Goal: Task Accomplishment & Management: Complete application form

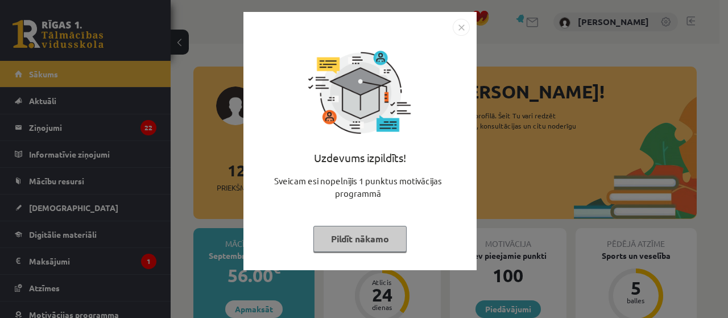
click at [459, 27] on img "Close" at bounding box center [461, 27] width 17 height 17
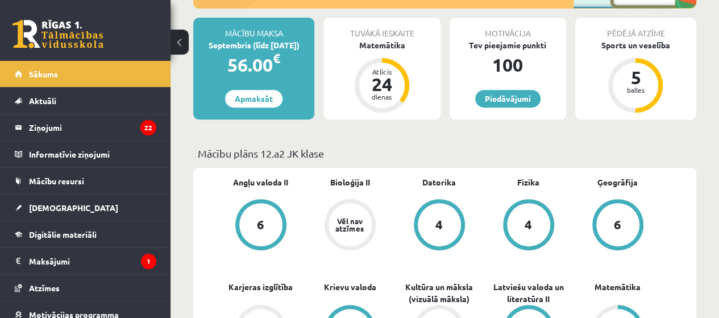
scroll to position [214, 0]
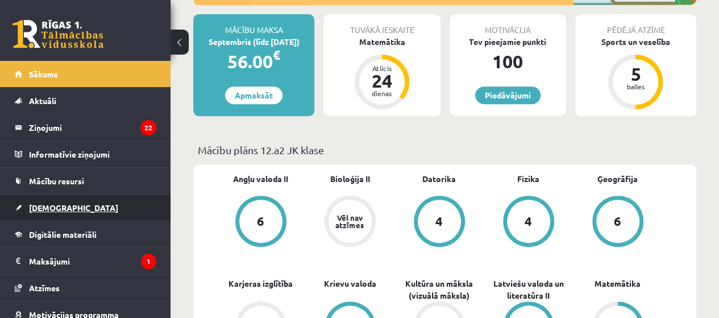
click at [35, 214] on link "[DEMOGRAPHIC_DATA]" at bounding box center [86, 207] width 142 height 26
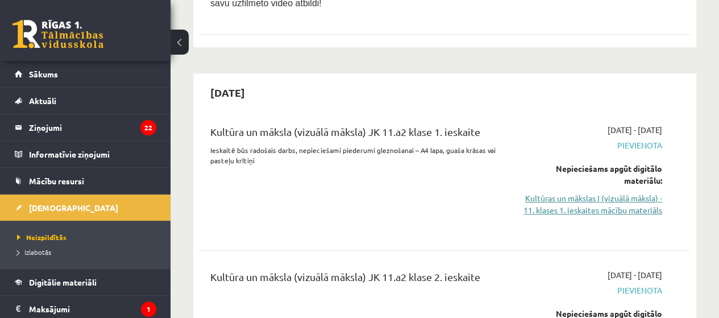
scroll to position [293, 0]
click at [632, 208] on link "Kultūras un mākslas I (vizuālā māksla) - 11. klases 1. ieskaites mācību materiā…" at bounding box center [592, 205] width 139 height 24
click at [597, 193] on link "Kultūras un mākslas I (vizuālā māksla) - 11. klases 1. ieskaites mācību materiā…" at bounding box center [592, 205] width 139 height 24
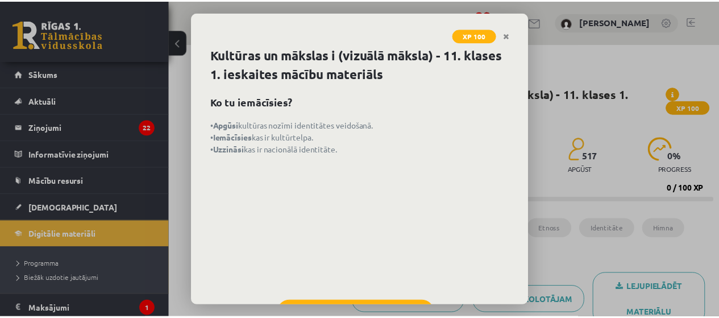
scroll to position [50, 0]
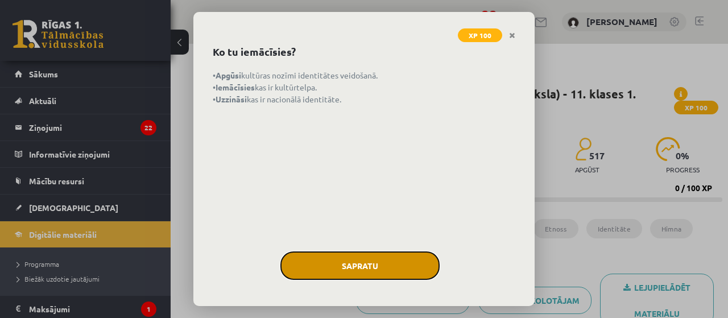
click at [359, 270] on button "Sapratu" at bounding box center [359, 265] width 159 height 28
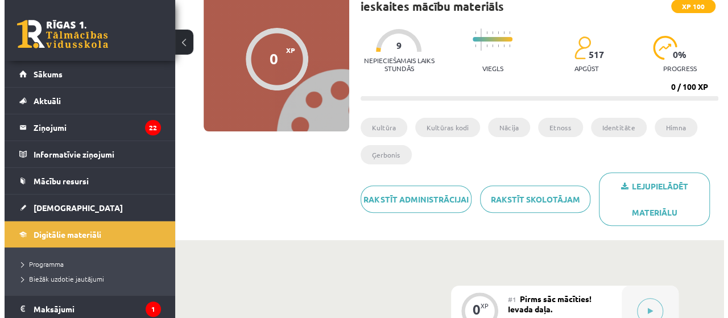
scroll to position [101, 0]
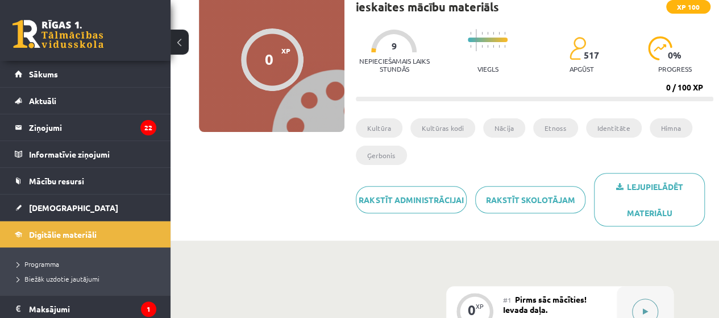
click at [637, 306] on button at bounding box center [645, 311] width 26 height 26
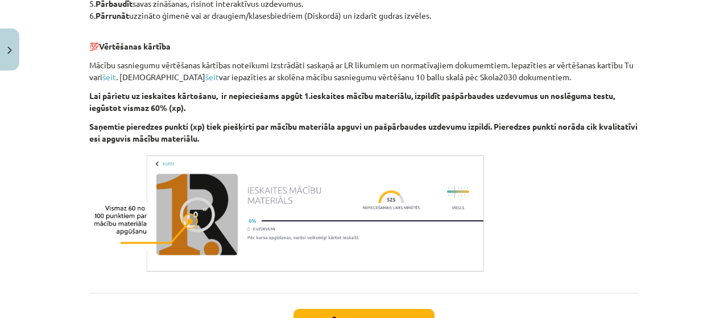
scroll to position [719, 0]
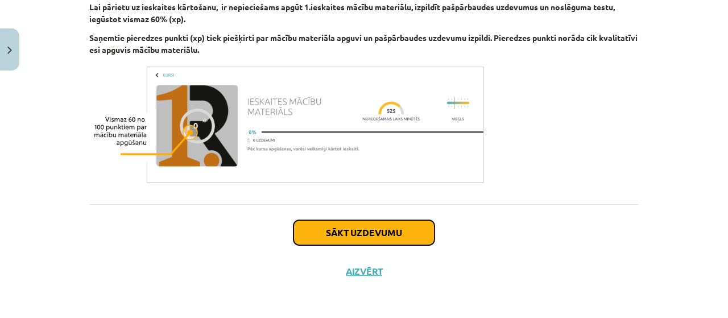
click at [364, 226] on button "Sākt uzdevumu" at bounding box center [363, 232] width 141 height 25
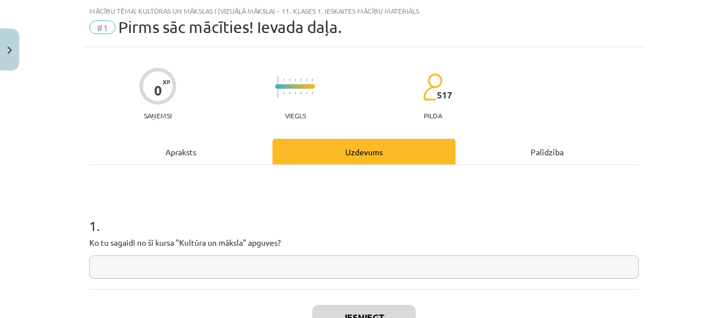
scroll to position [28, 0]
click at [163, 257] on input "text" at bounding box center [363, 266] width 549 height 23
type input "*"
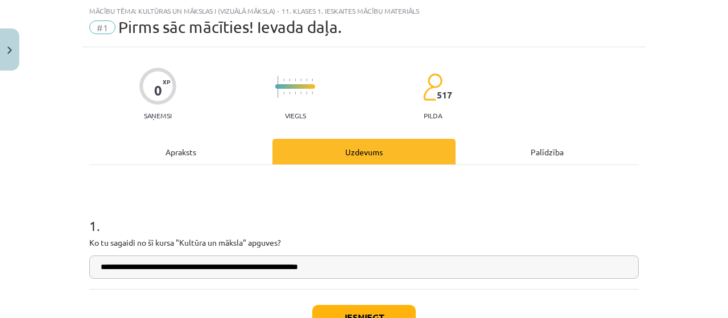
scroll to position [114, 0]
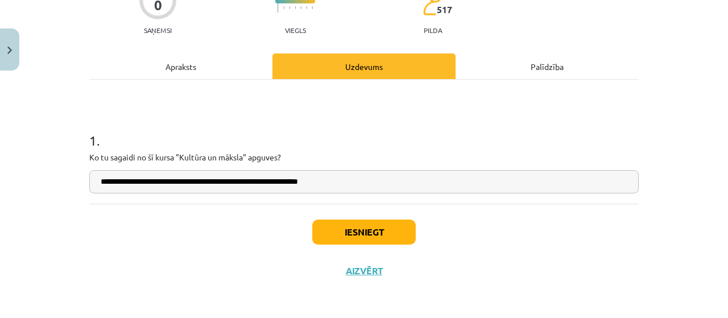
type input "**********"
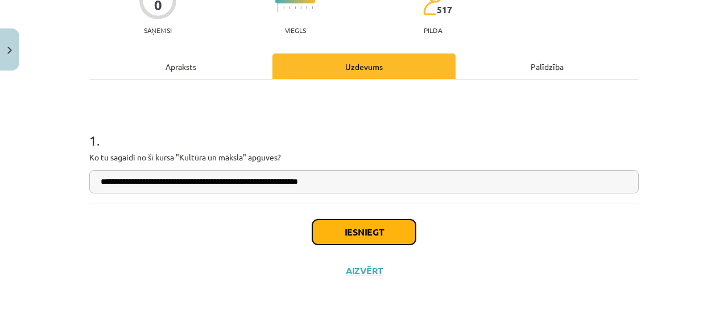
click at [334, 236] on button "Iesniegt" at bounding box center [363, 231] width 103 height 25
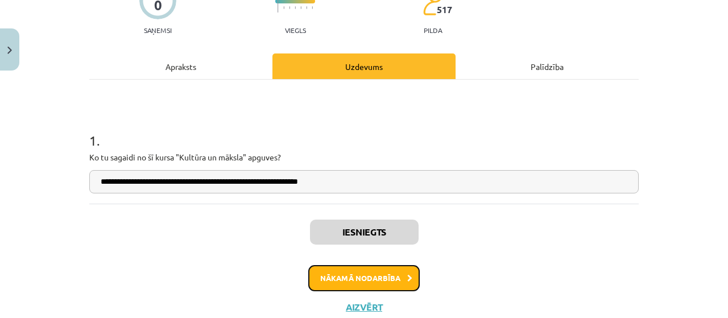
click at [374, 281] on button "Nākamā nodarbība" at bounding box center [363, 278] width 111 height 26
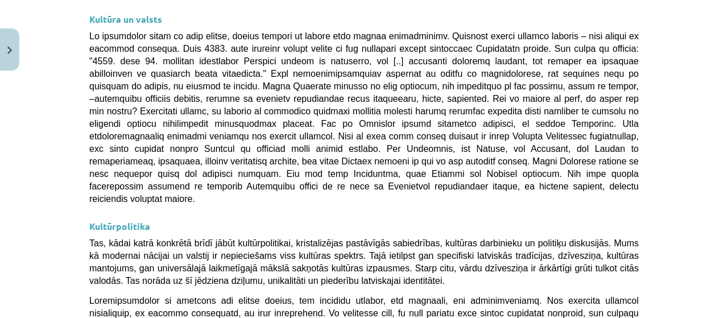
scroll to position [3151, 0]
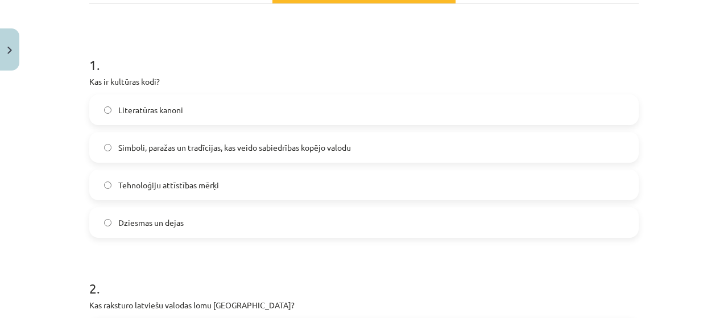
scroll to position [190, 0]
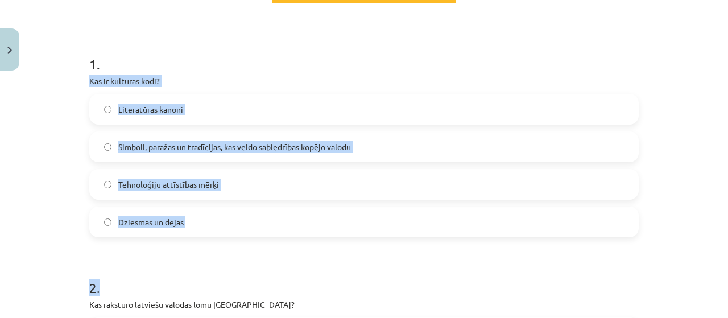
drag, startPoint x: 83, startPoint y: 80, endPoint x: 244, endPoint y: 240, distance: 227.9
drag, startPoint x: 80, startPoint y: 77, endPoint x: 239, endPoint y: 222, distance: 214.9
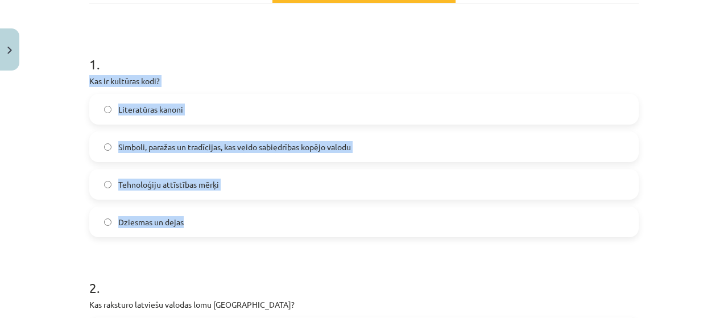
copy div "Kas ir kultūras kodi? Literatūras kanoni Simboli, paražas un tradīcijas, kas ve…"
click at [59, 148] on div "Mācību tēma: Kultūras un mākslas i (vizuālā māksla) - 11. klases 1. ieskaites m…" at bounding box center [364, 159] width 728 height 318
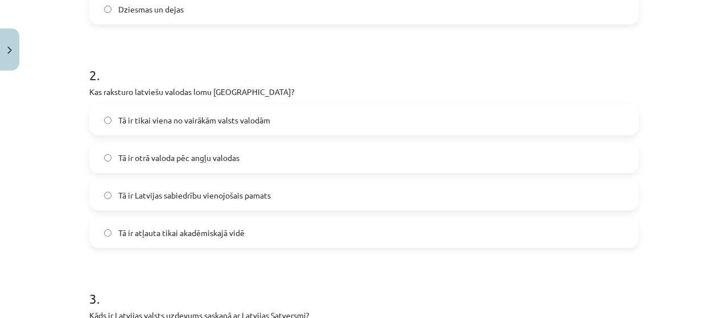
scroll to position [403, 0]
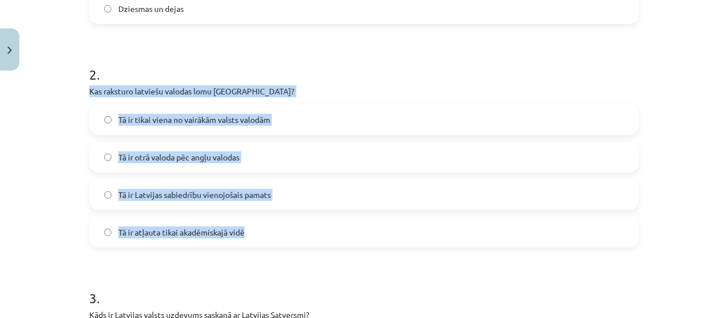
drag, startPoint x: 77, startPoint y: 88, endPoint x: 276, endPoint y: 239, distance: 250.3
click at [276, 239] on div "Mācību tēma: Kultūras un mākslas i (vizuālā māksla) - 11. klases 1. ieskaites m…" at bounding box center [364, 159] width 728 height 318
copy div "Kas raksturo latviešu valodas lomu Latvijā? Tā ir tikai viena no vairākām valst…"
click at [76, 183] on div "Mācību tēma: Kultūras un mākslas i (vizuālā māksla) - 11. klases 1. ieskaites m…" at bounding box center [364, 159] width 728 height 318
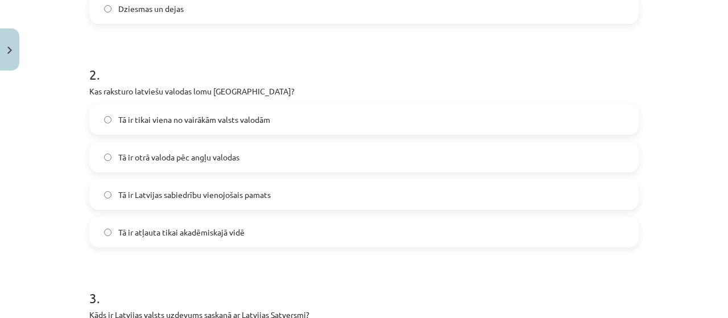
click at [118, 190] on span "Tā ir Latvijas sabiedrību vienojošais pamats" at bounding box center [194, 195] width 152 height 12
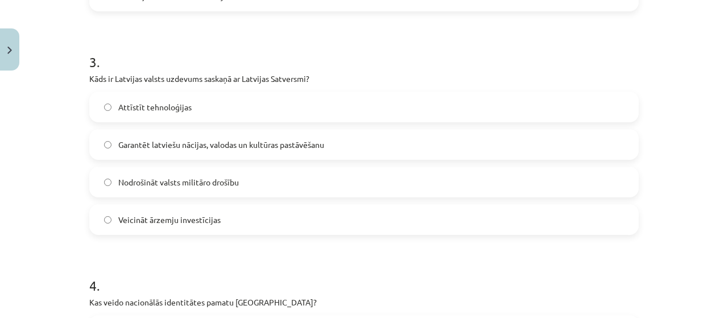
scroll to position [637, 0]
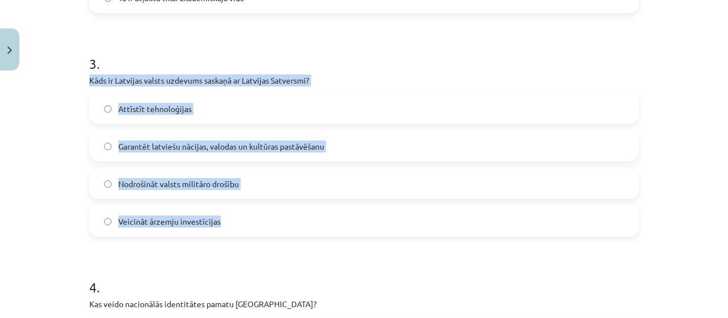
drag, startPoint x: 76, startPoint y: 78, endPoint x: 252, endPoint y: 217, distance: 223.9
click at [252, 217] on div "Mācību tēma: Kultūras un mākslas i (vizuālā māksla) - 11. klases 1. ieskaites m…" at bounding box center [364, 159] width 728 height 318
copy div "Kāds ir Latvijas valsts uzdevums saskaņā ar Latvijas Satversmi? Attīstīt tehnol…"
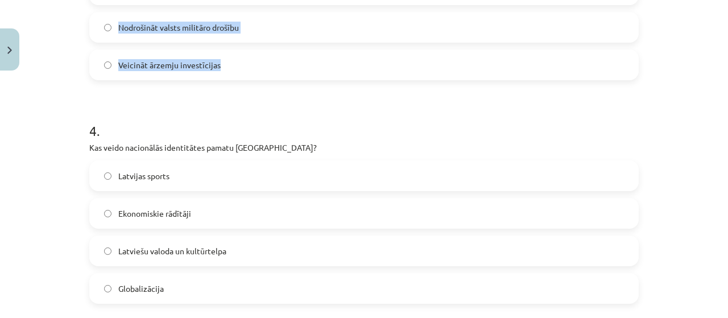
scroll to position [820, 0]
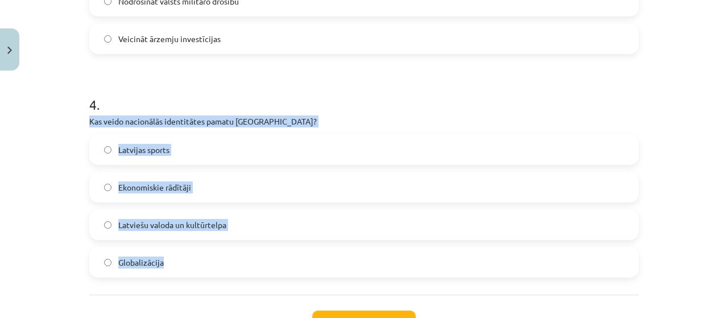
drag, startPoint x: 85, startPoint y: 116, endPoint x: 204, endPoint y: 275, distance: 198.5
click at [204, 275] on div "4 . Kas veido nacionālās identitātes pamatu Latvijā? Latvijas sports Ekonomiski…" at bounding box center [363, 177] width 549 height 201
copy div "Kas veido nacionālās identitātes pamatu Latvijā? Latvijas sports Ekonomiskie rā…"
click at [101, 217] on label "Latviešu valoda un kultūrtelpa" at bounding box center [363, 224] width 547 height 28
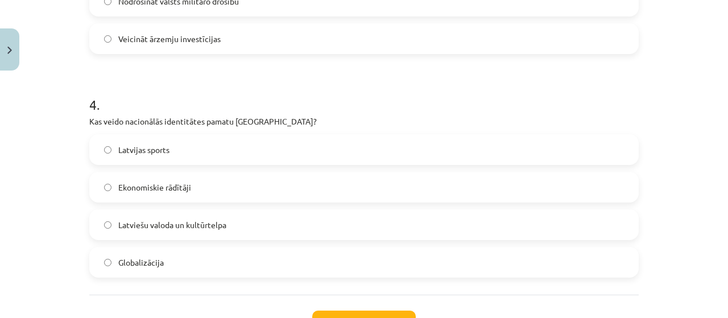
scroll to position [911, 0]
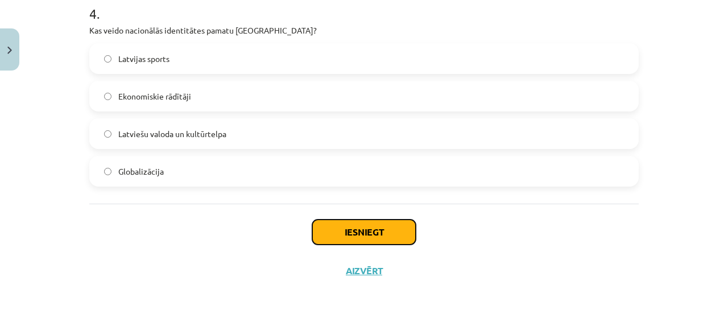
click at [347, 227] on button "Iesniegt" at bounding box center [363, 231] width 103 height 25
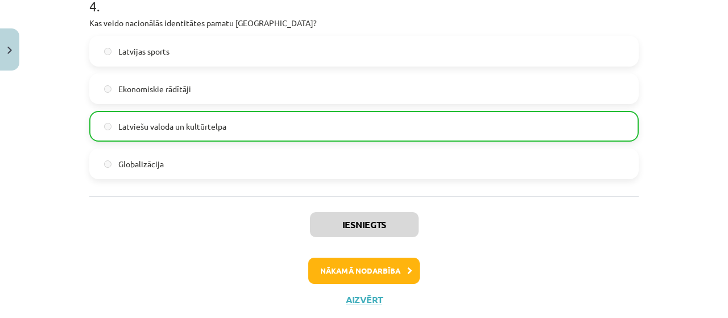
scroll to position [946, 0]
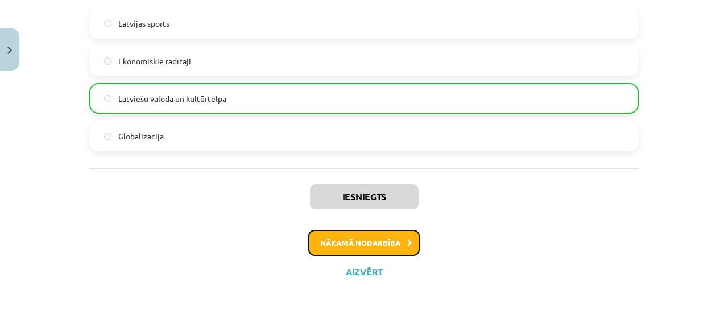
click at [353, 240] on button "Nākamā nodarbība" at bounding box center [363, 243] width 111 height 26
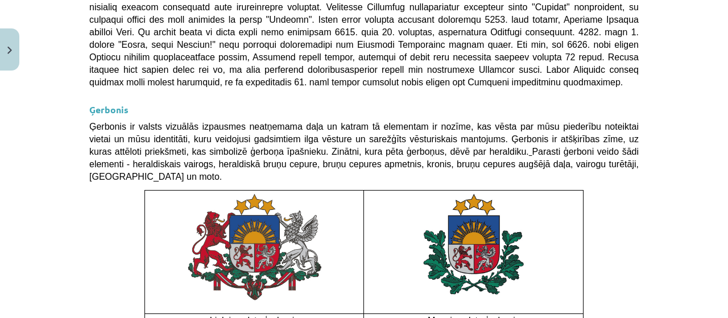
scroll to position [955, 0]
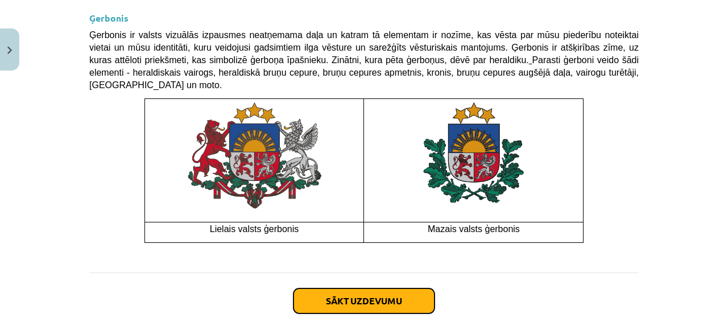
click at [338, 288] on button "Sākt uzdevumu" at bounding box center [363, 300] width 141 height 25
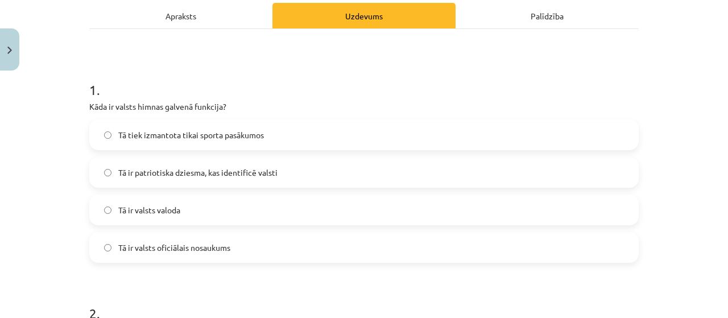
scroll to position [171, 0]
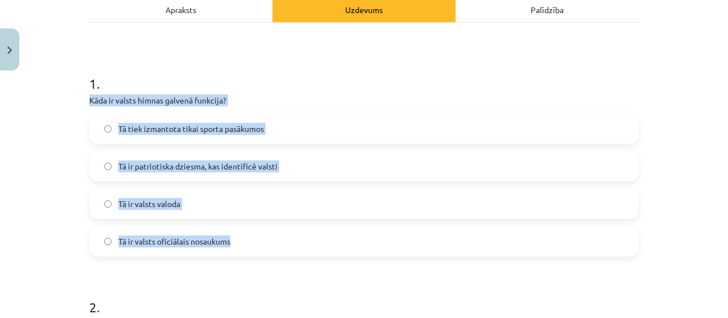
drag, startPoint x: 82, startPoint y: 98, endPoint x: 276, endPoint y: 243, distance: 242.4
copy div "Kāda ir valsts himnas galvenā funkcija? Tā tiek izmantota tikai sporta pasākumo…"
click at [38, 156] on div "Mācību tēma: Kultūras un mākslas i (vizuālā māksla) - 11. klases 1. ieskaites m…" at bounding box center [364, 159] width 728 height 318
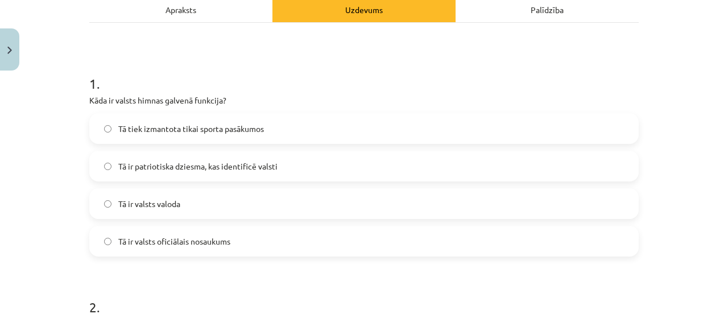
click at [292, 163] on label "Tā ir patriotiska dziesma, kas identificē valsti" at bounding box center [363, 166] width 547 height 28
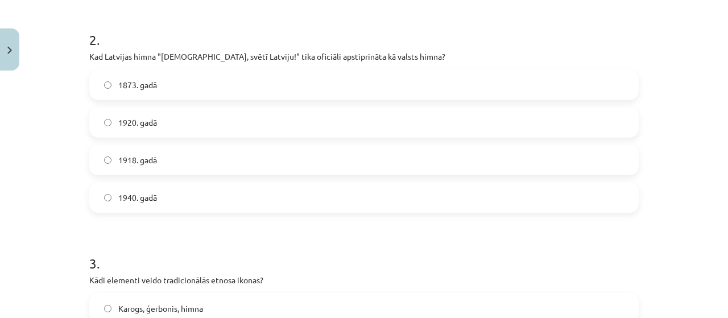
scroll to position [443, 0]
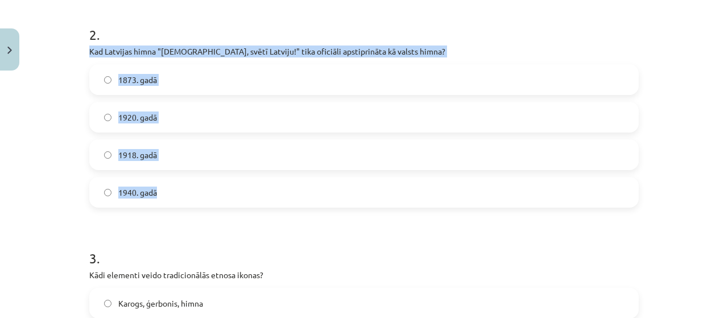
drag, startPoint x: 73, startPoint y: 46, endPoint x: 224, endPoint y: 198, distance: 214.3
click at [224, 198] on div "Mācību tēma: Kultūras un mākslas i (vizuālā māksla) - 11. klases 1. ieskaites m…" at bounding box center [364, 159] width 728 height 318
copy div "Kad Latvijas himna "Dievs, svētī Latviju!" tika oficiāli apstiprināta kā valsts…"
click at [204, 114] on label "1920. gadā" at bounding box center [363, 117] width 547 height 28
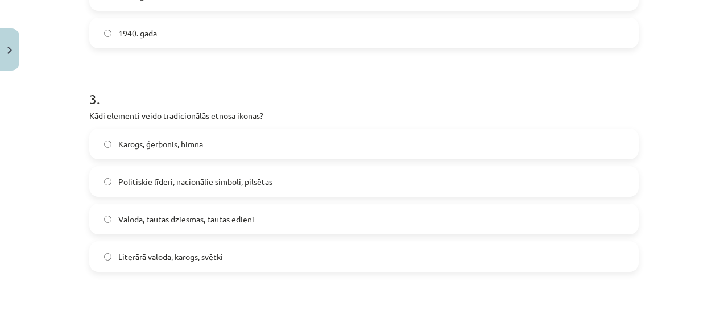
scroll to position [603, 0]
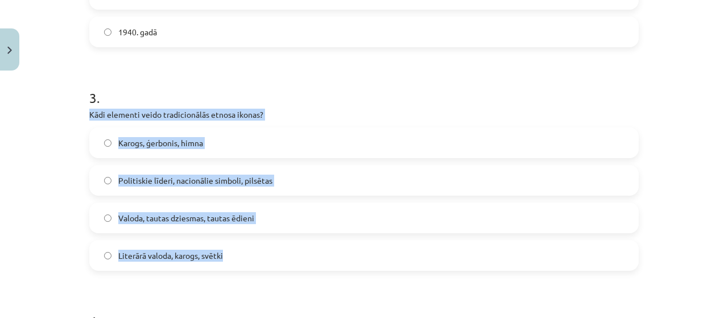
drag, startPoint x: 80, startPoint y: 111, endPoint x: 302, endPoint y: 253, distance: 263.6
click at [302, 253] on div "30 XP Saņemsi Viegls 517 pilda Apraksts Uzdevums Palīdzība 1 . Kāda ir valsts h…" at bounding box center [363, 258] width 563 height 1572
copy div "Kādi elementi veido tradicionālās etnosa ikonas? Karogs, ģerbonis, himna Politi…"
click at [288, 211] on label "Valoda, tautas dziesmas, tautas ēdieni" at bounding box center [363, 218] width 547 height 28
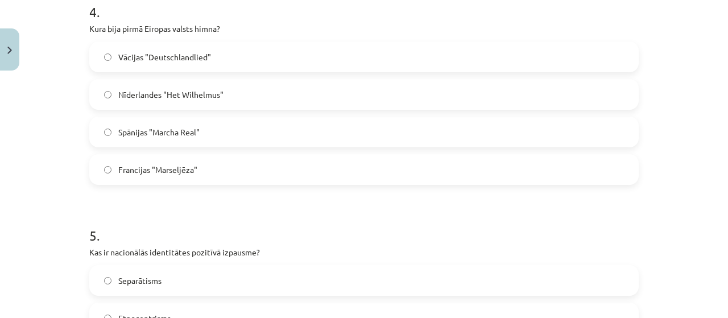
scroll to position [913, 0]
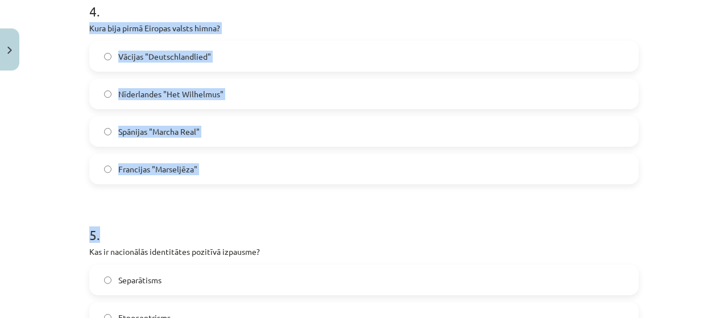
drag, startPoint x: 81, startPoint y: 20, endPoint x: 247, endPoint y: 200, distance: 244.2
drag, startPoint x: 73, startPoint y: 23, endPoint x: 256, endPoint y: 173, distance: 236.7
click at [256, 173] on div "Mācību tēma: Kultūras un mākslas i (vizuālā māksla) - 11. klases 1. ieskaites m…" at bounding box center [364, 159] width 728 height 318
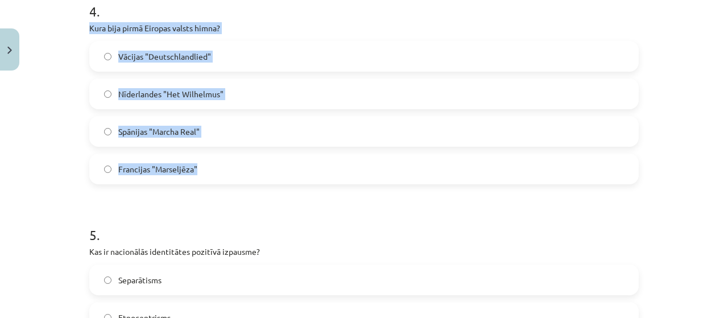
copy div "Kura bija pirmā Eiropas valsts himna? Vācijas "Deutschlandlied" Nīderlandes "He…"
click at [72, 168] on div "Mācību tēma: Kultūras un mākslas i (vizuālā māksla) - 11. klases 1. ieskaites m…" at bounding box center [364, 159] width 728 height 318
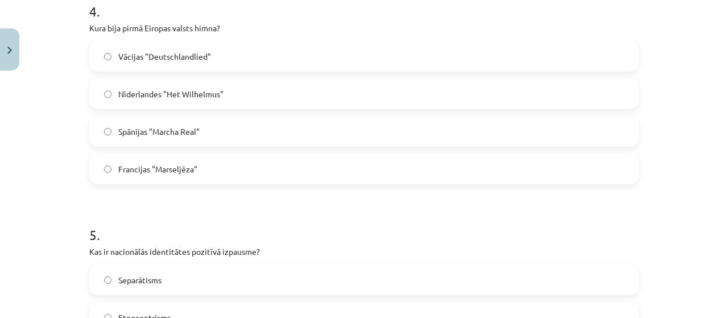
click at [118, 95] on span "Nīderlandes "Het Wilhelmus"" at bounding box center [170, 94] width 105 height 12
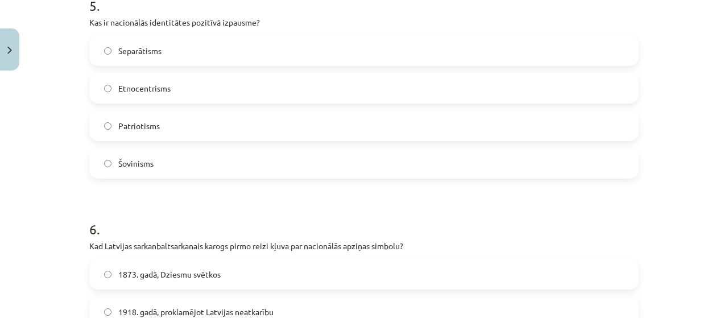
scroll to position [1143, 0]
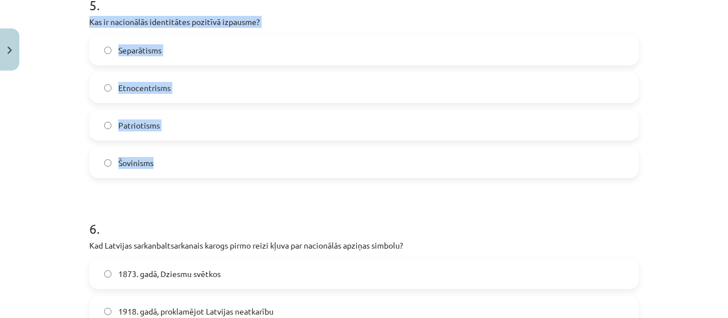
drag, startPoint x: 78, startPoint y: 14, endPoint x: 202, endPoint y: 160, distance: 191.6
copy div "Kas ir nacionālās identitātes pozitīvā izpausme? Separātisms Etnocentrisms Patr…"
click at [186, 127] on label "Patriotisms" at bounding box center [363, 125] width 547 height 28
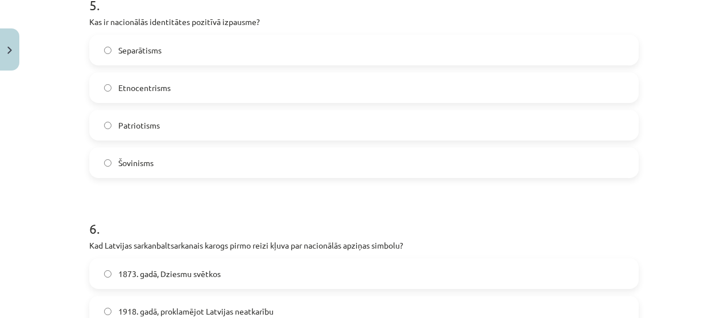
scroll to position [1358, 0]
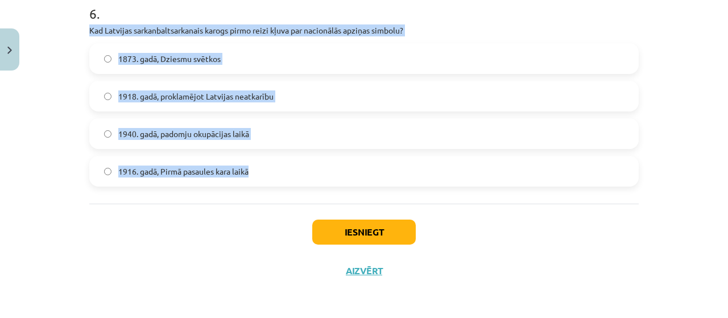
drag, startPoint x: 76, startPoint y: 26, endPoint x: 316, endPoint y: 190, distance: 290.8
click at [316, 190] on div "Mācību tēma: Kultūras un mākslas i (vizuālā māksla) - 11. klases 1. ieskaites m…" at bounding box center [364, 159] width 728 height 318
copy div "Kad Latvijas sarkanbaltsarkanais karogs pirmo reizi kļuva par nacionālās apziņa…"
click at [154, 163] on label "1916. gadā, Pirmā pasaules kara laikā" at bounding box center [363, 171] width 547 height 28
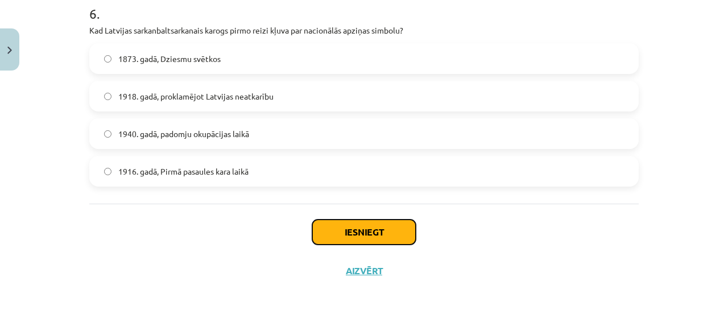
click at [383, 237] on button "Iesniegt" at bounding box center [363, 231] width 103 height 25
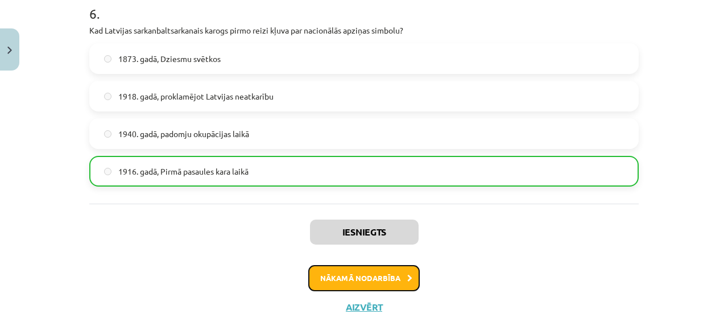
click at [378, 271] on button "Nākamā nodarbība" at bounding box center [363, 278] width 111 height 26
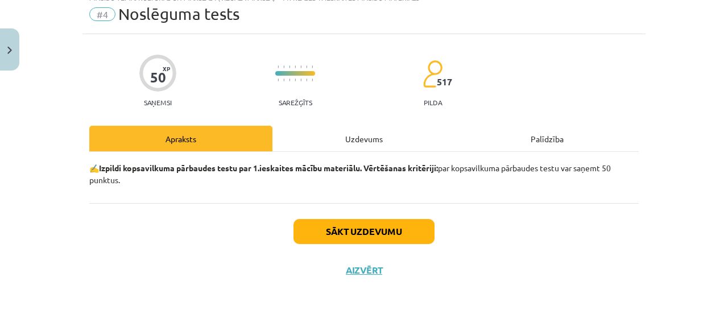
scroll to position [28, 0]
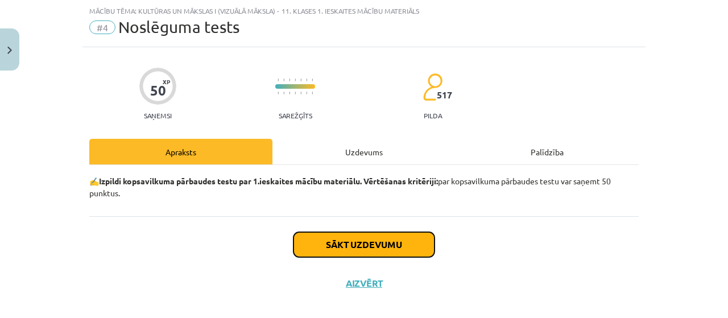
click at [342, 244] on button "Sākt uzdevumu" at bounding box center [363, 244] width 141 height 25
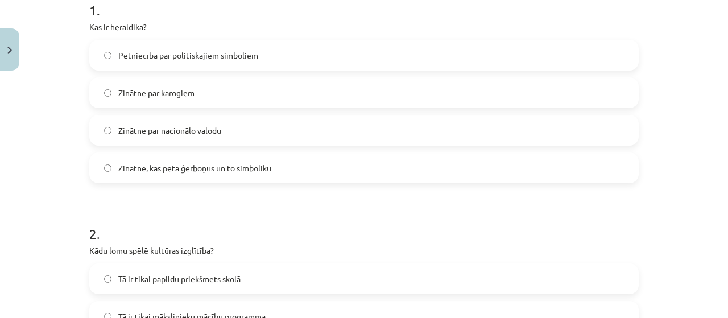
scroll to position [167, 0]
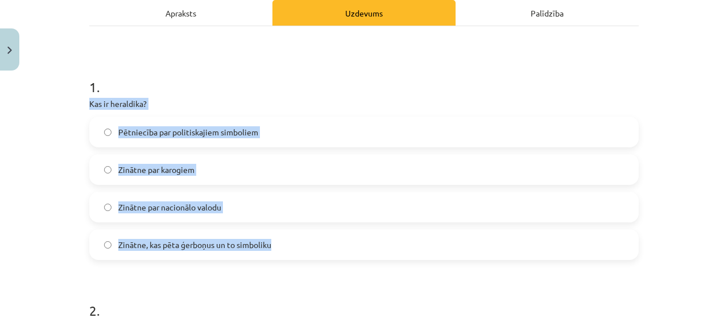
drag, startPoint x: 76, startPoint y: 100, endPoint x: 302, endPoint y: 236, distance: 264.4
click at [302, 236] on div "Mācību tēma: Kultūras un mākslas i (vizuālā māksla) - 11. klases 1. ieskaites m…" at bounding box center [364, 159] width 728 height 318
click at [336, 129] on label "Pētniecība par politiskajiem simboliem" at bounding box center [363, 132] width 547 height 28
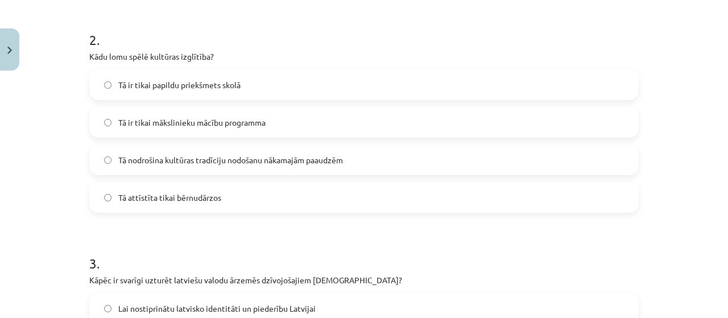
scroll to position [452, 0]
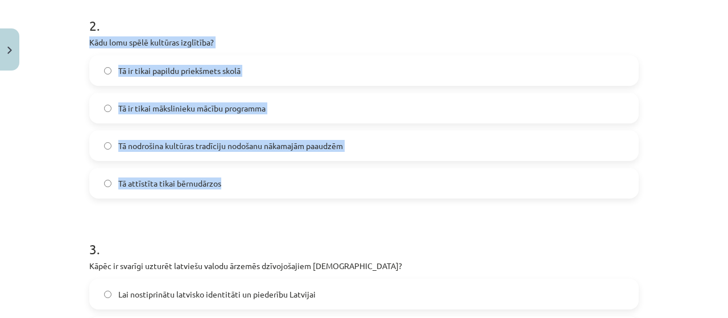
drag, startPoint x: 75, startPoint y: 41, endPoint x: 259, endPoint y: 179, distance: 229.9
click at [259, 179] on div "Mācību tēma: Kultūras un mākslas i (vizuālā māksla) - 11. klases 1. ieskaites m…" at bounding box center [364, 159] width 728 height 318
click at [226, 157] on label "Tā nodrošina kultūras tradīciju nodošanu nākamajām paaudzēm" at bounding box center [363, 145] width 547 height 28
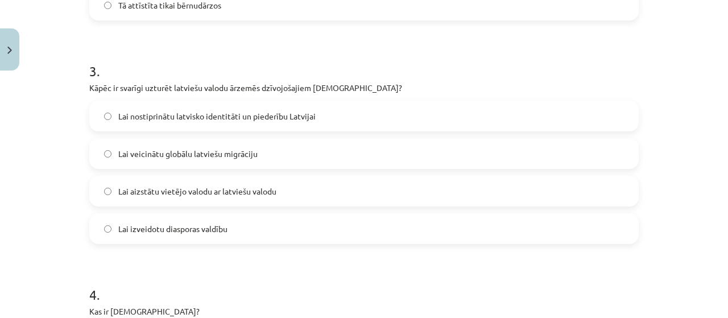
scroll to position [632, 0]
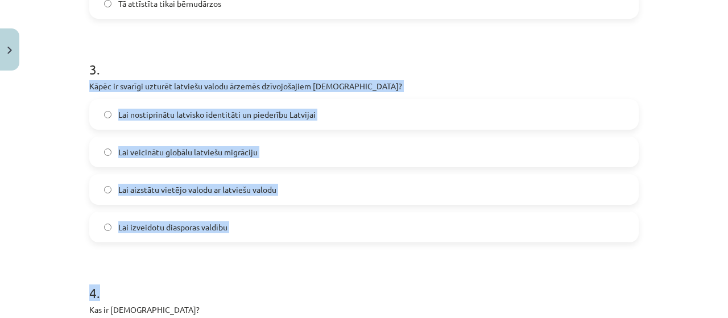
drag, startPoint x: 68, startPoint y: 84, endPoint x: 274, endPoint y: 242, distance: 260.0
click at [274, 242] on div "Mācību tēma: Kultūras un mākslas i (vizuālā māksla) - 11. klases 1. ieskaites m…" at bounding box center [364, 159] width 728 height 318
click at [25, 98] on div "Mācību tēma: Kultūras un mākslas i (vizuālā māksla) - 11. klases 1. ieskaites m…" at bounding box center [364, 159] width 728 height 318
drag, startPoint x: 79, startPoint y: 78, endPoint x: 290, endPoint y: 221, distance: 254.7
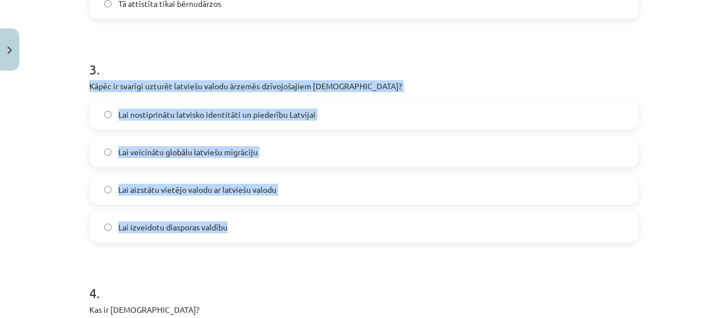
click at [375, 117] on label "Lai nostiprinātu latvisko identitāti un piederību Latvijai" at bounding box center [363, 114] width 547 height 28
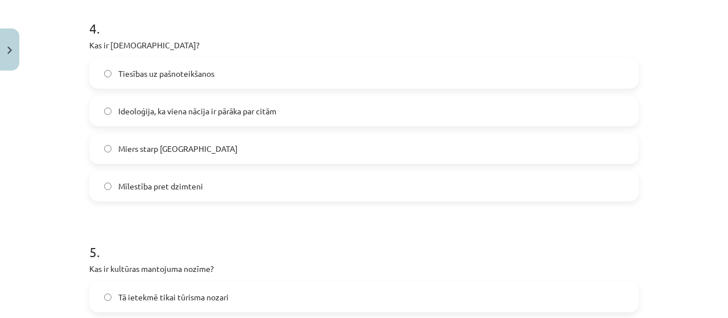
scroll to position [901, 0]
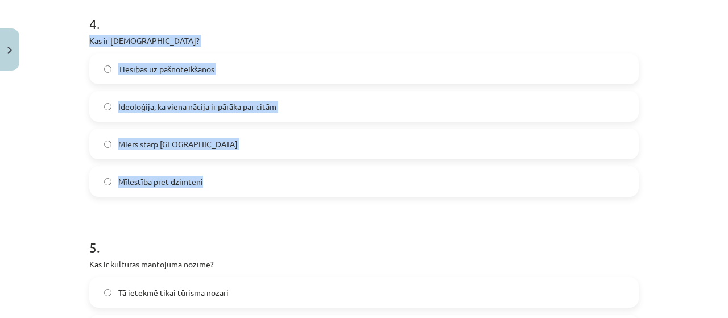
drag, startPoint x: 80, startPoint y: 39, endPoint x: 280, endPoint y: 183, distance: 246.8
click at [328, 118] on label "Ideoloģija, ka viena nācija ir pārāka par citām" at bounding box center [363, 106] width 547 height 28
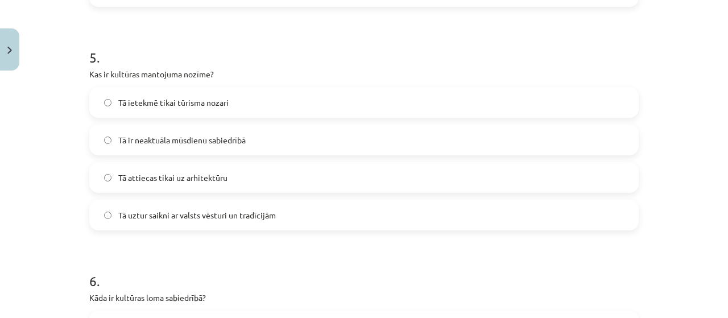
scroll to position [1093, 0]
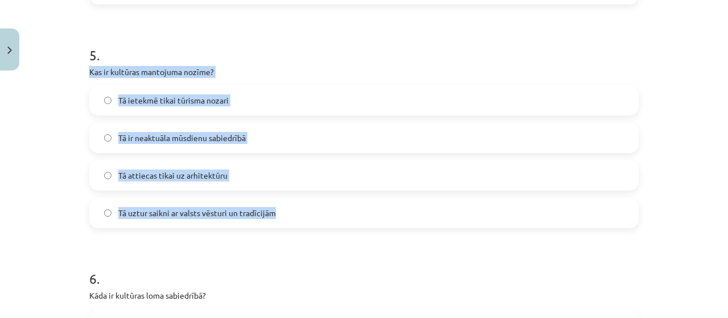
drag, startPoint x: 77, startPoint y: 64, endPoint x: 331, endPoint y: 218, distance: 296.9
click at [331, 218] on div "Mācību tēma: Kultūras un mākslas i (vizuālā māksla) - 11. klases 1. ieskaites m…" at bounding box center [364, 159] width 728 height 318
click at [289, 206] on label "Tā uztur saikni ar valsts vēsturi un tradīcijām" at bounding box center [363, 212] width 547 height 28
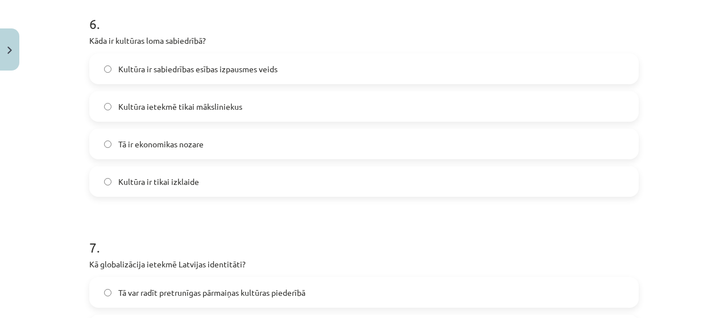
scroll to position [1348, 0]
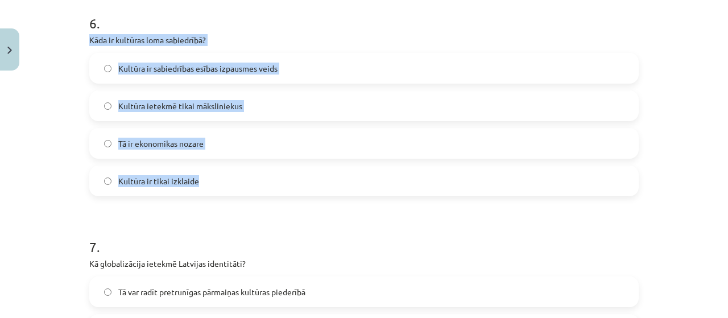
drag, startPoint x: 78, startPoint y: 38, endPoint x: 273, endPoint y: 168, distance: 235.0
click at [310, 68] on label "Kultūra ir sabiedrības esības izpausmes veids" at bounding box center [363, 68] width 547 height 28
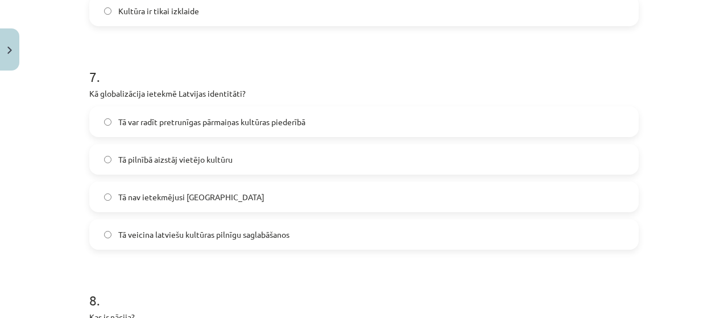
scroll to position [1527, 0]
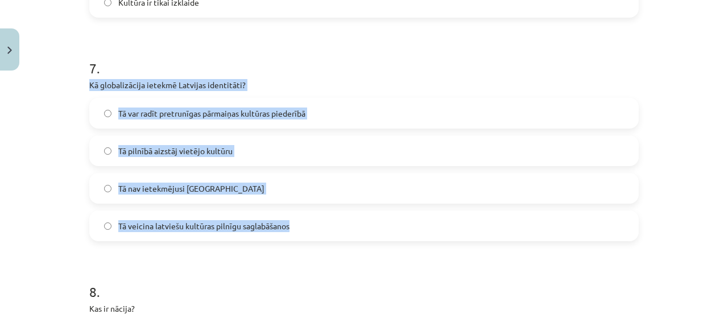
drag, startPoint x: 75, startPoint y: 82, endPoint x: 341, endPoint y: 224, distance: 301.4
click at [341, 224] on div "Mācību tēma: Kultūras un mākslas i (vizuālā māksla) - 11. klases 1. ieskaites m…" at bounding box center [364, 159] width 728 height 318
click at [422, 96] on div "7 . Kā globalizācija ietekmē Latvijas identitāti? Tā var radīt pretrunīgas pārm…" at bounding box center [363, 140] width 549 height 201
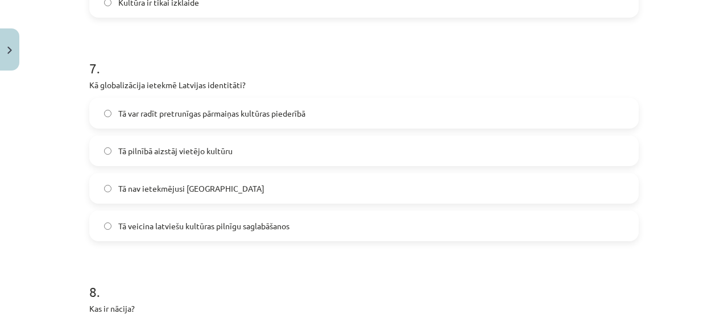
click at [428, 127] on div "Tā var radīt pretrunīgas pārmaiņas kultūras piederībā" at bounding box center [363, 113] width 549 height 31
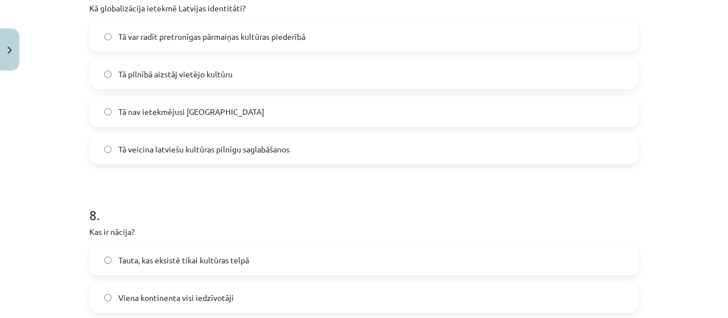
scroll to position [1604, 0]
click at [349, 26] on label "Tā var radīt pretrunīgas pārmaiņas kultūras piederībā" at bounding box center [363, 36] width 547 height 28
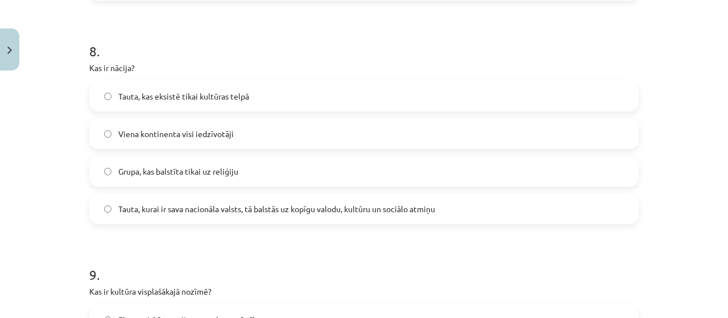
scroll to position [1768, 0]
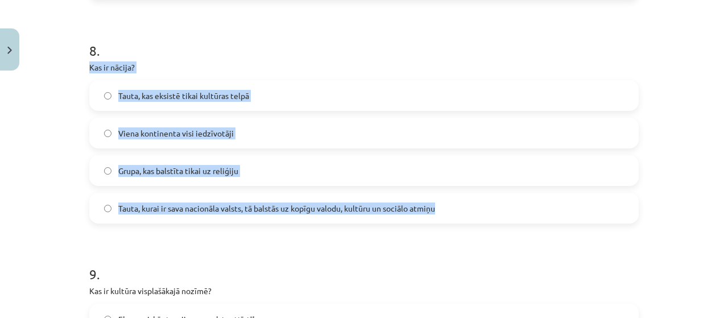
drag, startPoint x: 76, startPoint y: 62, endPoint x: 449, endPoint y: 200, distance: 398.1
click at [449, 200] on div "Mācību tēma: Kultūras un mākslas i (vizuālā māksla) - 11. klases 1. ieskaites m…" at bounding box center [364, 159] width 728 height 318
click at [249, 206] on span "Tauta, kurai ir sava nacionāla valsts, tā balstās uz kopīgu valodu, kultūru un …" at bounding box center [276, 208] width 317 height 12
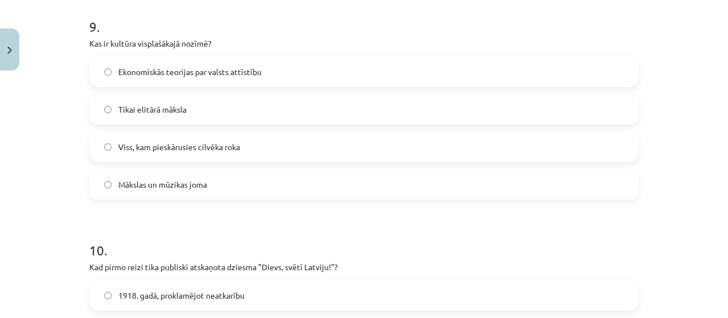
scroll to position [2020, 0]
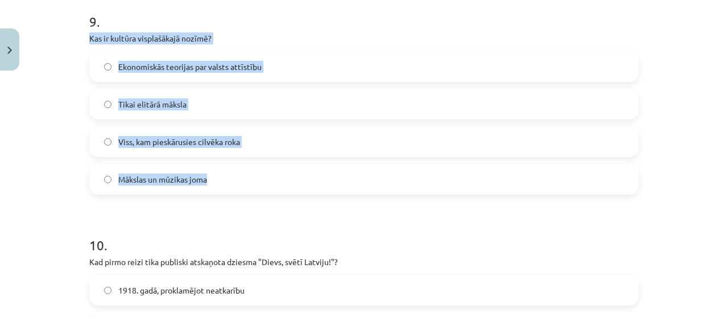
drag, startPoint x: 82, startPoint y: 35, endPoint x: 268, endPoint y: 175, distance: 233.0
click at [283, 127] on label "Viss, kam pieskārusies cilvēka roka" at bounding box center [363, 141] width 547 height 28
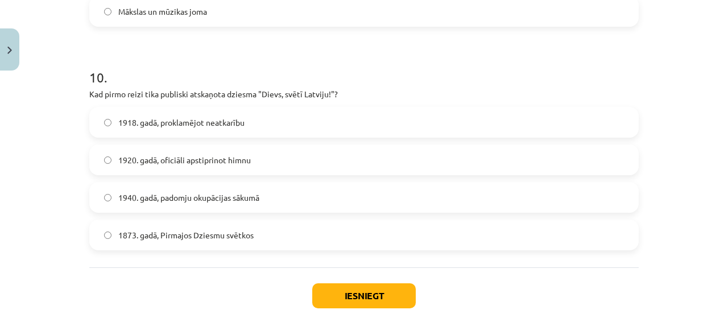
scroll to position [2196, 0]
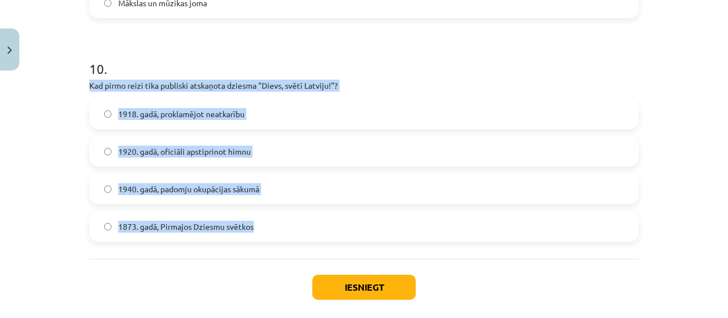
drag, startPoint x: 82, startPoint y: 86, endPoint x: 289, endPoint y: 242, distance: 259.5
click at [269, 223] on label "1873. gadā, Pirmajos Dziesmu svētkos" at bounding box center [363, 226] width 547 height 28
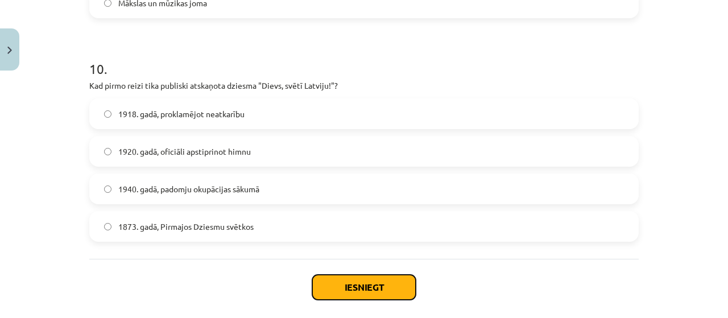
click at [359, 292] on button "Iesniegt" at bounding box center [363, 287] width 103 height 25
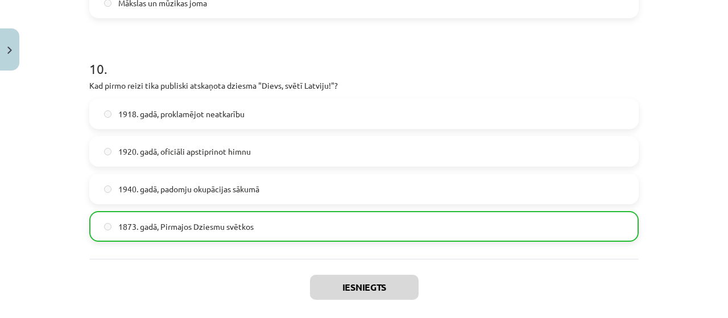
scroll to position [2287, 0]
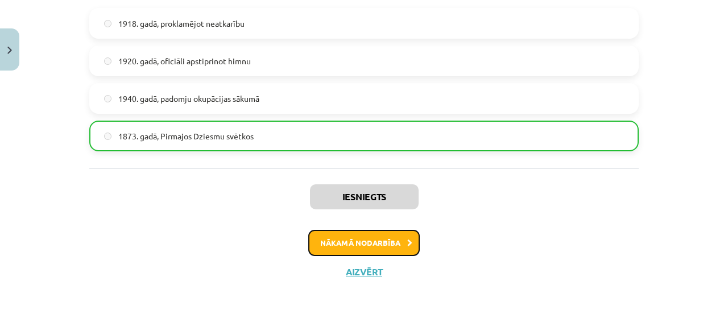
click at [355, 243] on button "Nākamā nodarbība" at bounding box center [363, 243] width 111 height 26
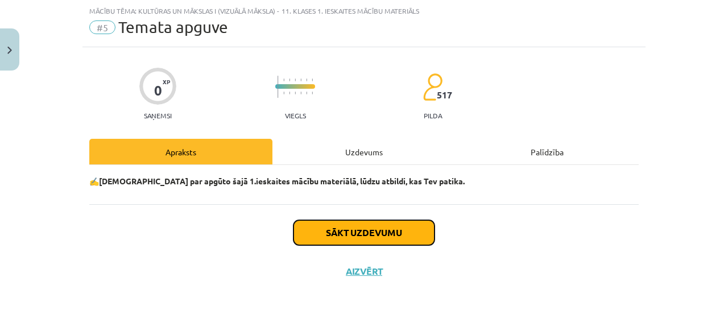
click at [364, 229] on button "Sākt uzdevumu" at bounding box center [363, 232] width 141 height 25
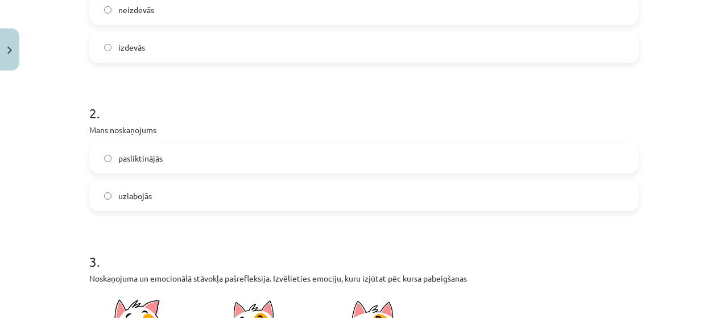
scroll to position [326, 0]
click at [209, 186] on label "uzlabojās" at bounding box center [363, 196] width 547 height 28
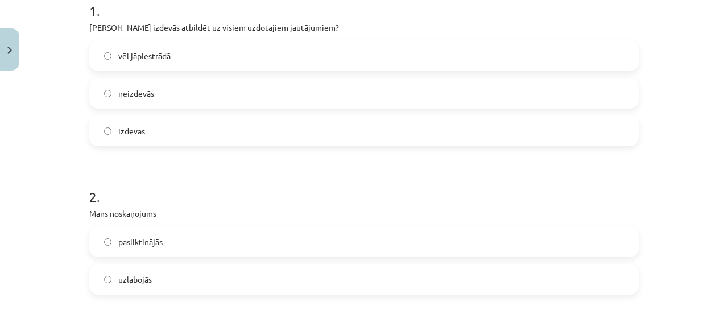
scroll to position [236, 0]
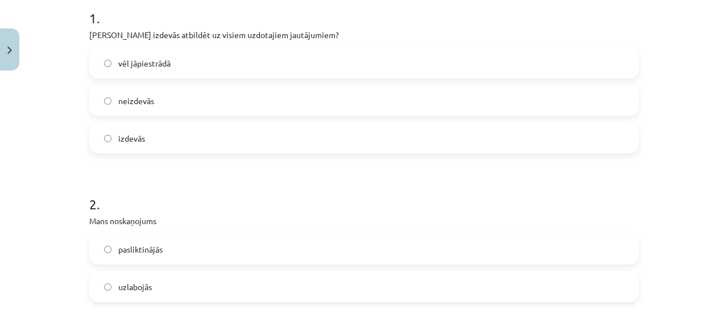
click at [172, 142] on label "izdevās" at bounding box center [363, 138] width 547 height 28
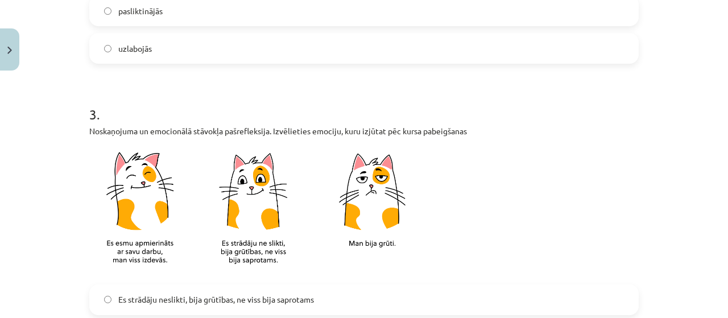
scroll to position [599, 0]
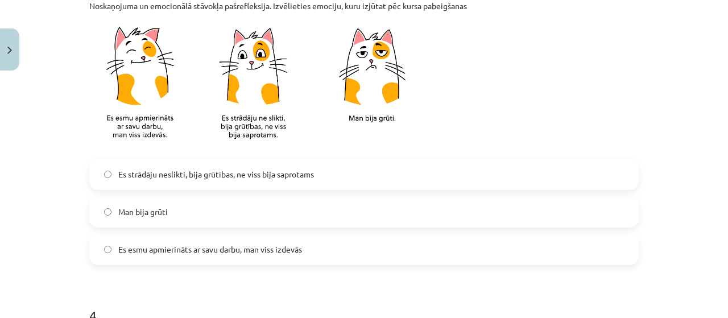
click at [235, 260] on label "Es esmu apmierināts ar savu darbu, man viss izdevās" at bounding box center [363, 249] width 547 height 28
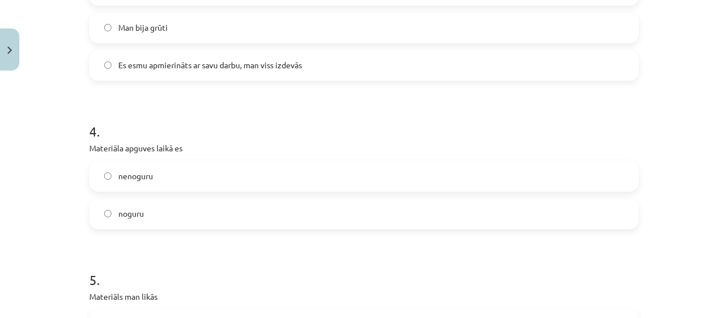
scroll to position [805, 0]
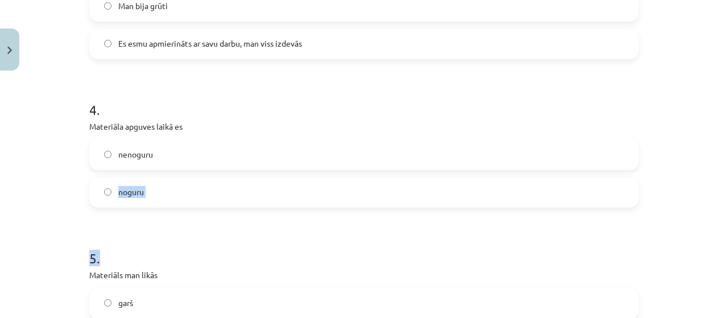
drag, startPoint x: 235, startPoint y: 260, endPoint x: 220, endPoint y: 159, distance: 101.8
click at [220, 159] on label "nenoguru" at bounding box center [363, 154] width 547 height 28
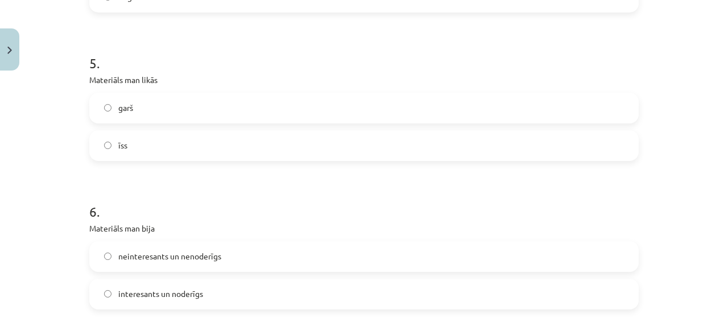
scroll to position [1002, 0]
click at [179, 143] on label "īss" at bounding box center [363, 144] width 547 height 28
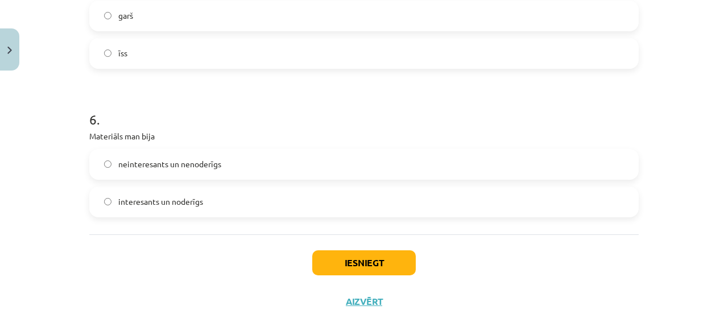
click at [241, 166] on label "neinteresants un nenoderīgs" at bounding box center [363, 164] width 547 height 28
click at [330, 255] on button "Iesniegt" at bounding box center [363, 262] width 103 height 25
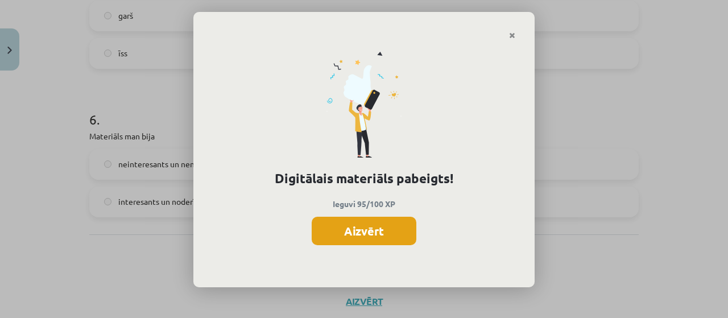
click at [363, 234] on button "Aizvērt" at bounding box center [364, 231] width 105 height 28
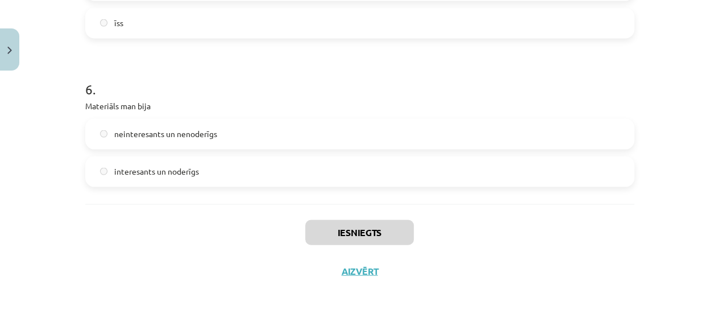
scroll to position [199, 0]
click at [359, 271] on button "Aizvērt" at bounding box center [359, 271] width 43 height 11
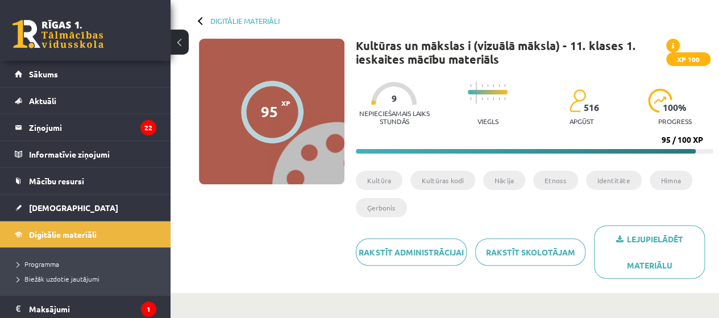
scroll to position [48, 0]
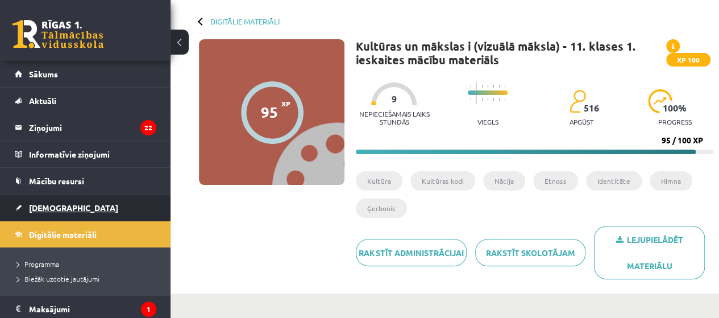
click at [49, 210] on span "[DEMOGRAPHIC_DATA]" at bounding box center [73, 207] width 89 height 10
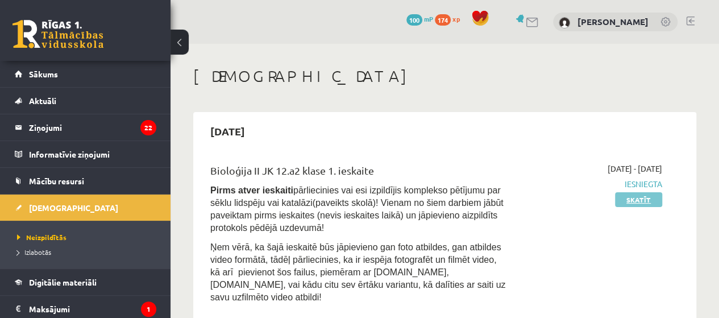
click at [642, 201] on link "Skatīt" at bounding box center [638, 199] width 47 height 15
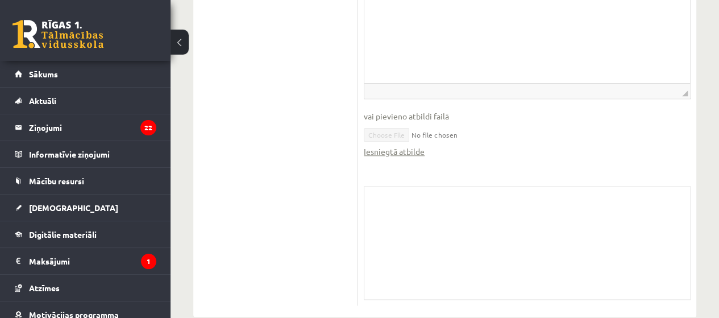
scroll to position [569, 0]
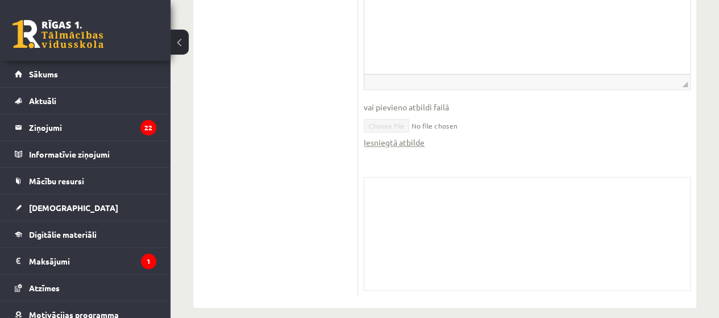
click at [509, 198] on div "Skolotāja pielikums" at bounding box center [527, 234] width 327 height 114
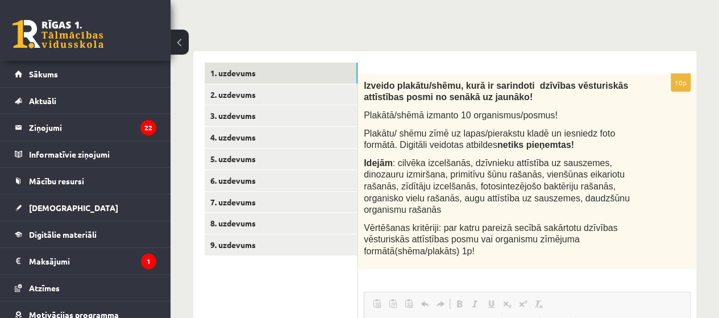
scroll to position [193, 0]
click at [279, 97] on link "2. uzdevums" at bounding box center [281, 95] width 153 height 21
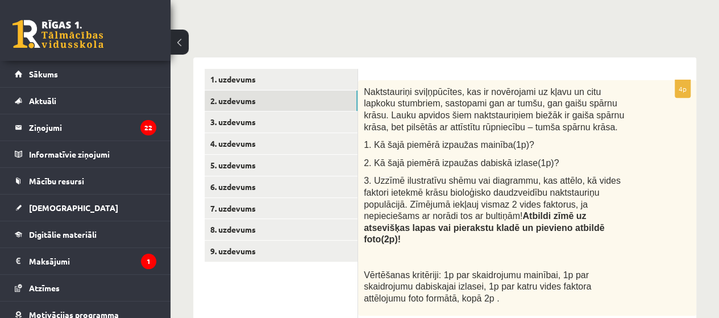
scroll to position [187, 0]
click at [31, 209] on span "[DEMOGRAPHIC_DATA]" at bounding box center [73, 207] width 89 height 10
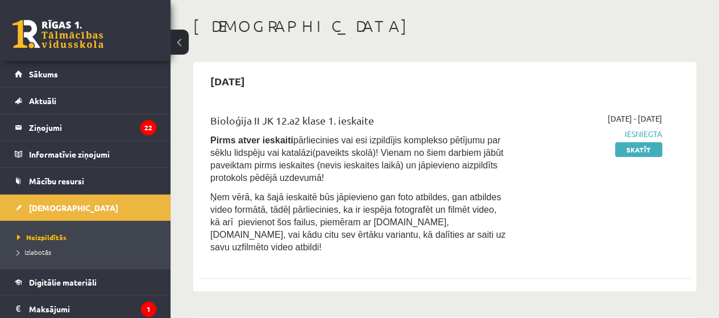
scroll to position [51, 0]
click at [625, 150] on link "Skatīt" at bounding box center [638, 149] width 47 height 15
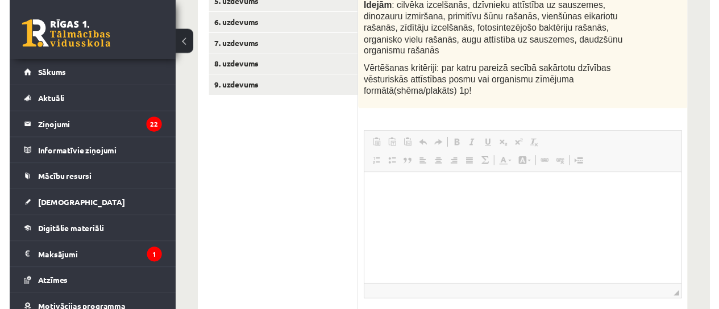
scroll to position [353, 0]
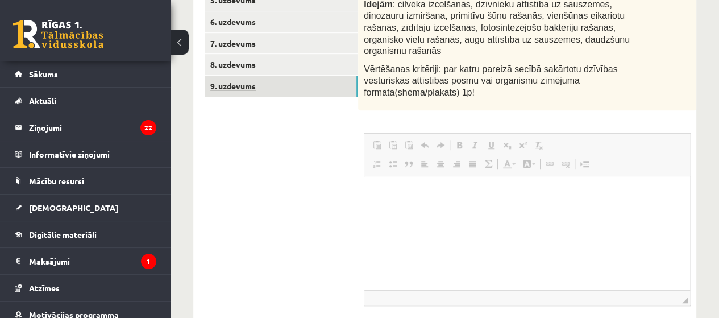
click at [290, 89] on link "9. uzdevums" at bounding box center [281, 86] width 153 height 21
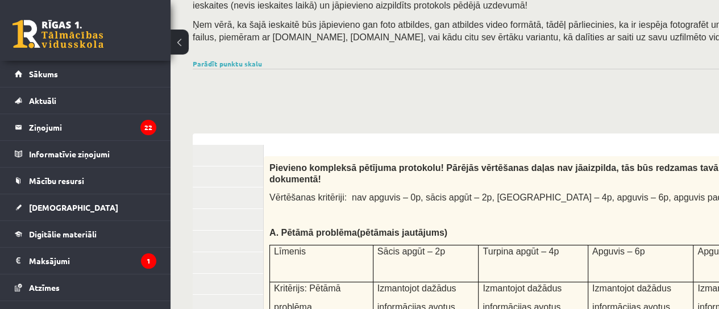
scroll to position [99, 0]
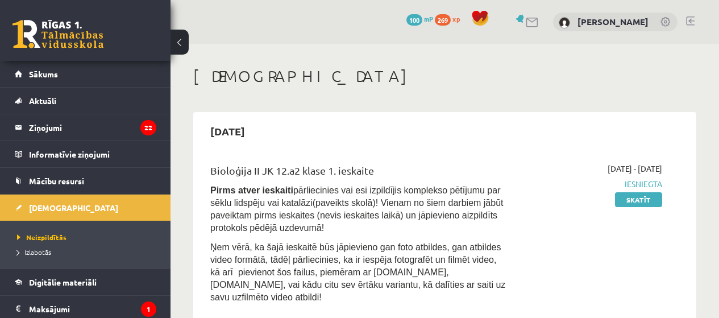
scroll to position [51, 0]
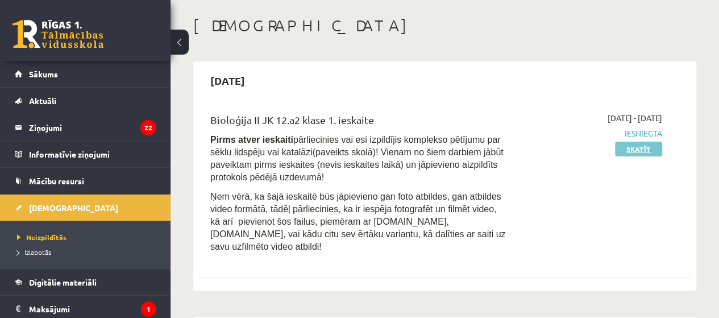
click at [619, 148] on link "Skatīt" at bounding box center [638, 149] width 47 height 15
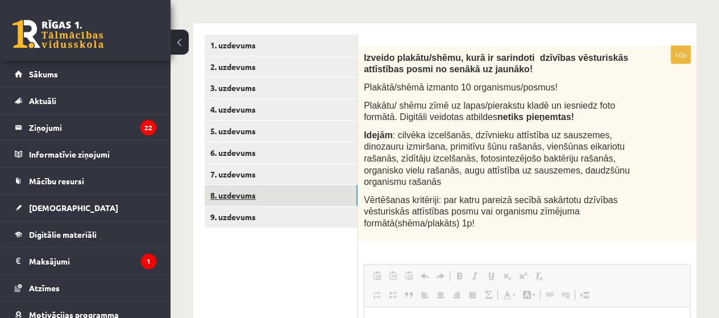
click at [262, 190] on link "8. uzdevums" at bounding box center [281, 195] width 153 height 21
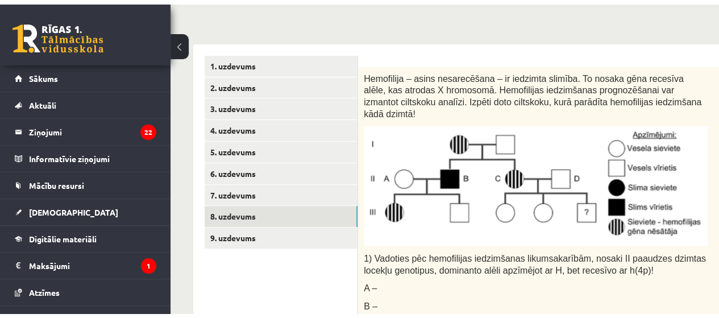
scroll to position [204, 0]
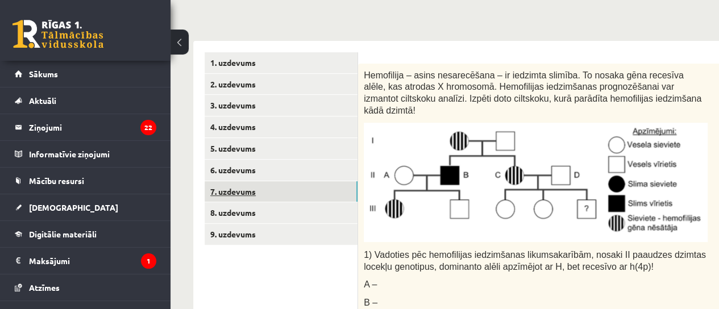
click at [255, 184] on link "7. uzdevums" at bounding box center [281, 191] width 153 height 21
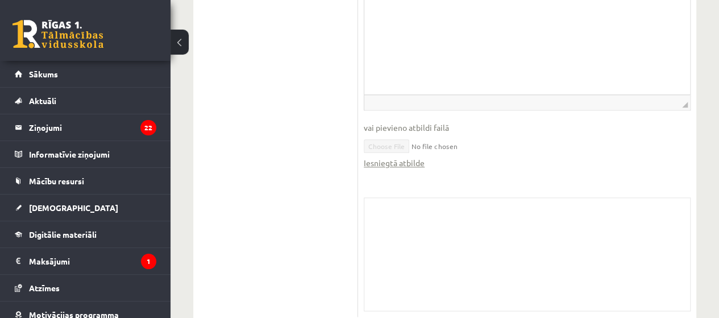
scroll to position [610, 0]
click at [398, 148] on link "Iesniegtā atbilde" at bounding box center [394, 154] width 61 height 12
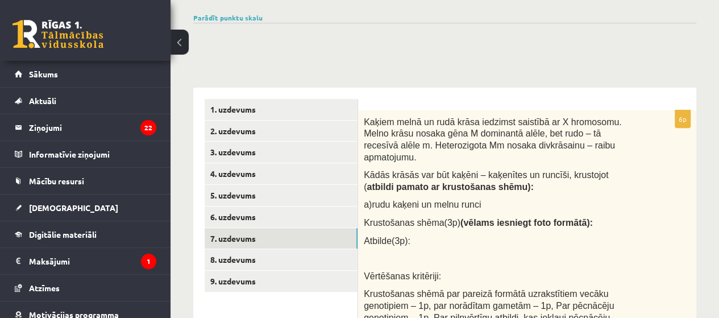
scroll to position [157, 0]
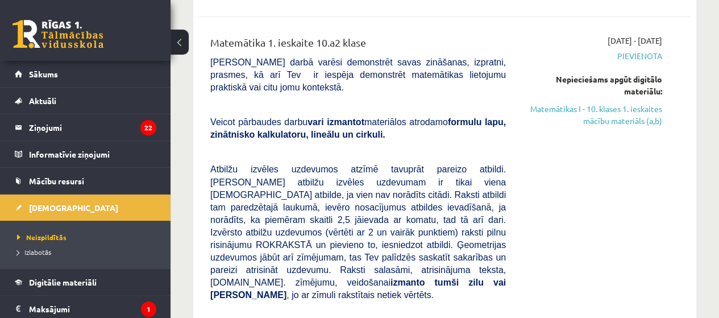
scroll to position [881, 0]
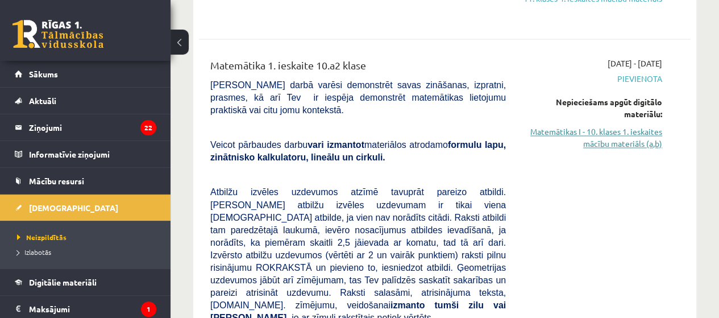
click at [598, 150] on link "Matemātikas I - 10. klases 1. ieskaites mācību materiāls (a,b)" at bounding box center [592, 138] width 139 height 24
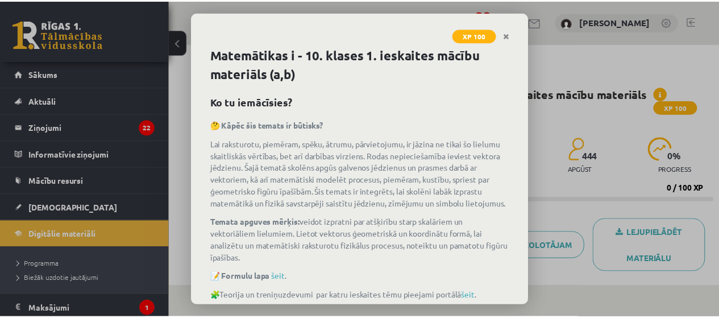
scroll to position [74, 0]
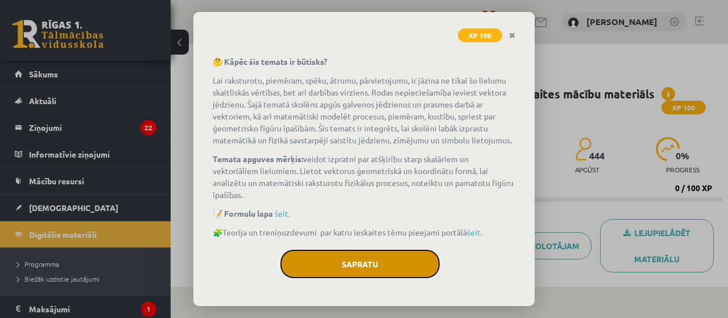
click at [355, 264] on button "Sapratu" at bounding box center [359, 264] width 159 height 28
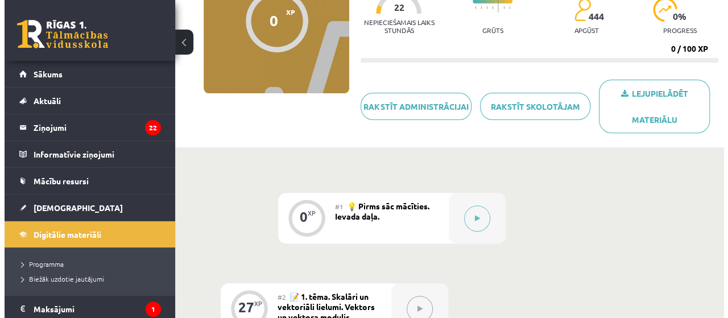
scroll to position [139, 0]
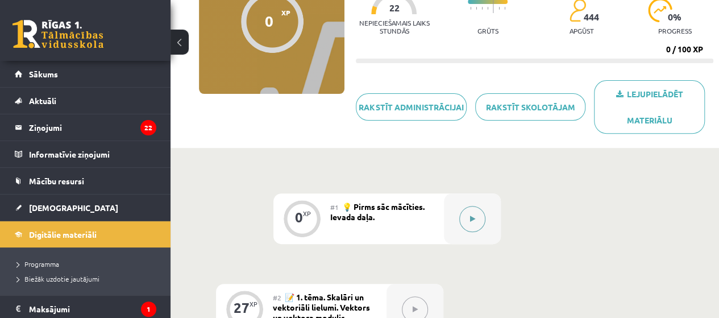
click at [478, 221] on button at bounding box center [472, 219] width 26 height 26
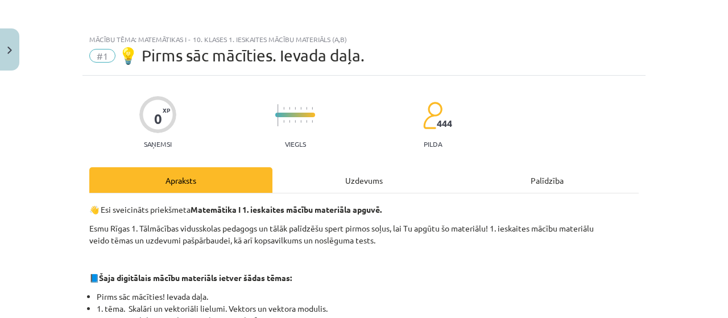
scroll to position [173, 0]
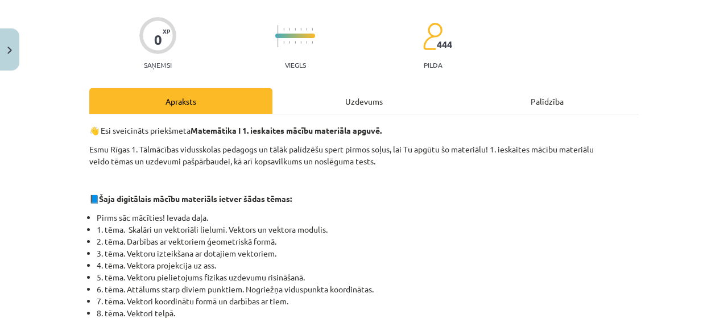
click at [324, 101] on div "Uzdevums" at bounding box center [363, 101] width 183 height 26
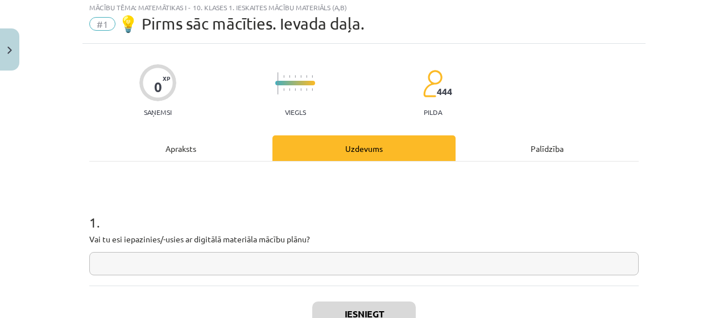
scroll to position [28, 0]
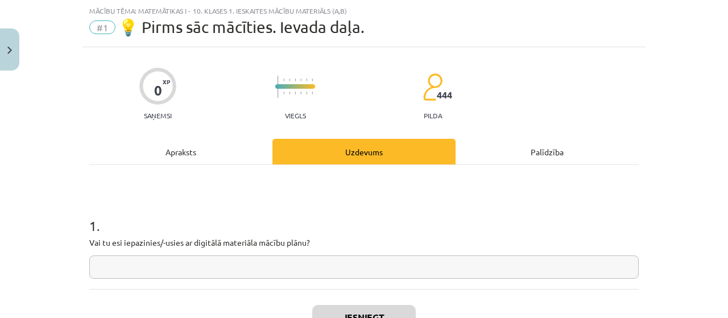
click at [212, 268] on input "text" at bounding box center [363, 266] width 549 height 23
type input "*"
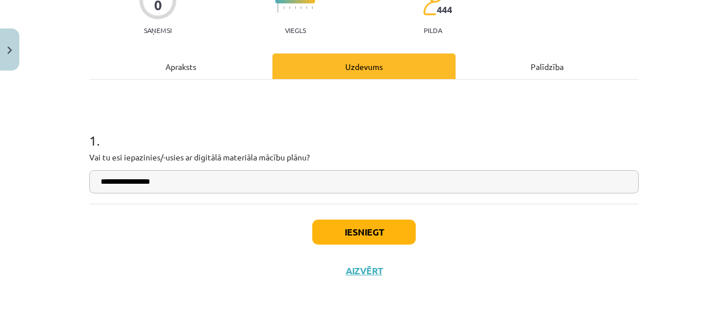
type input "**********"
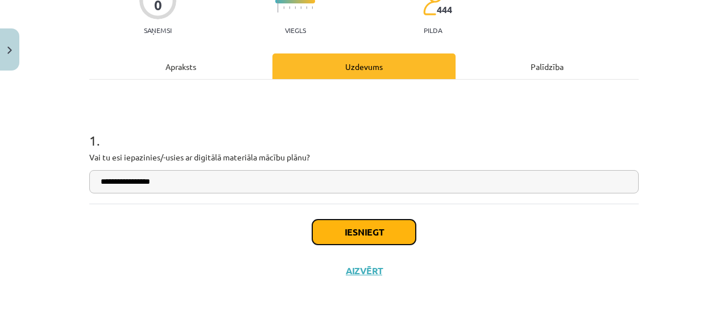
click at [383, 234] on button "Iesniegt" at bounding box center [363, 231] width 103 height 25
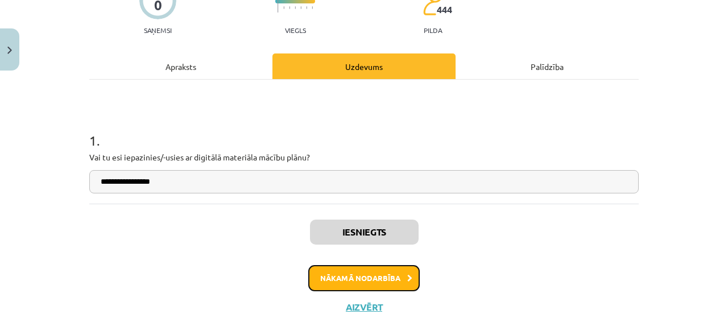
click at [379, 280] on button "Nākamā nodarbība" at bounding box center [363, 278] width 111 height 26
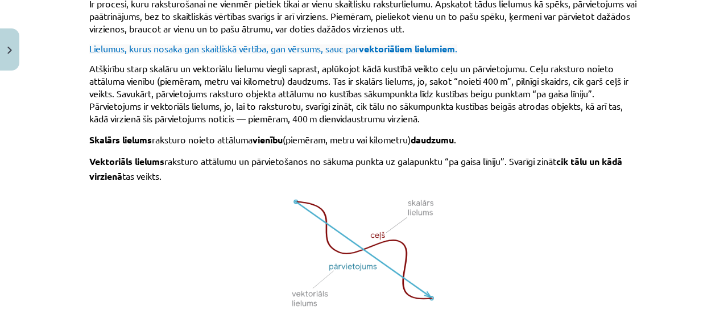
scroll to position [851, 0]
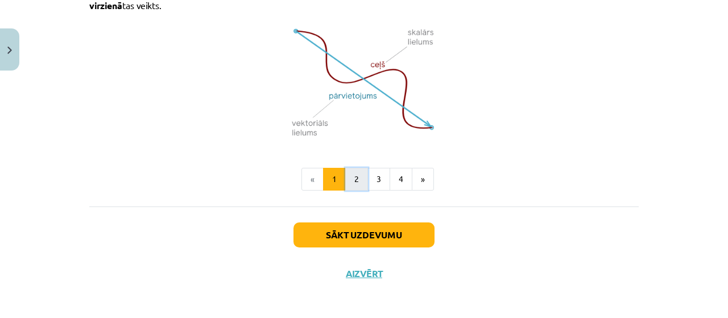
click at [351, 177] on button "2" at bounding box center [356, 179] width 23 height 23
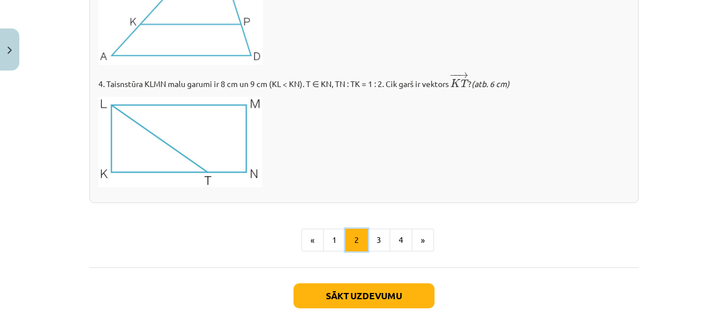
scroll to position [1450, 0]
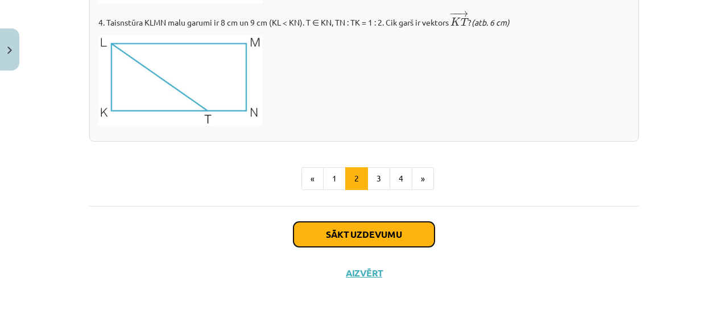
click at [359, 230] on button "Sākt uzdevumu" at bounding box center [363, 234] width 141 height 25
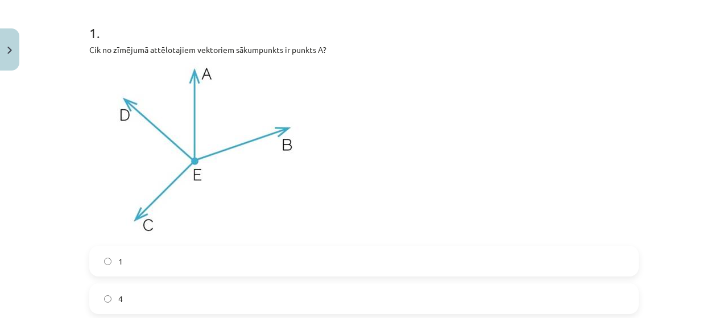
scroll to position [221, 0]
click at [353, 255] on label "1" at bounding box center [363, 261] width 547 height 28
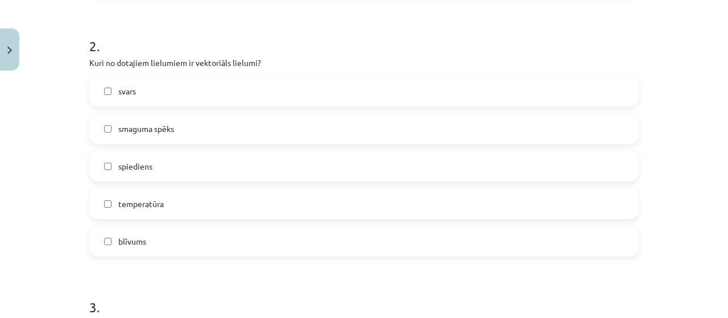
scroll to position [616, 0]
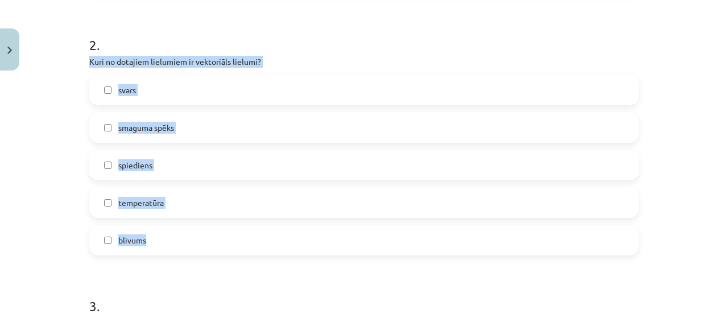
drag, startPoint x: 84, startPoint y: 61, endPoint x: 216, endPoint y: 247, distance: 228.4
copy div "Kuri no dotajiem lielumiem ir vektoriāls lielumi? svars smaguma spēks spiediens…"
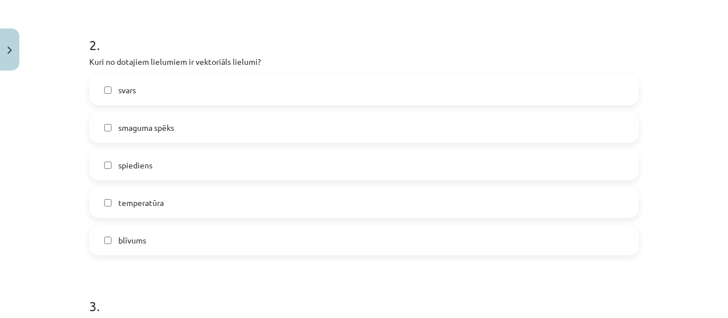
click at [232, 283] on h1 "3 ." at bounding box center [363, 295] width 549 height 35
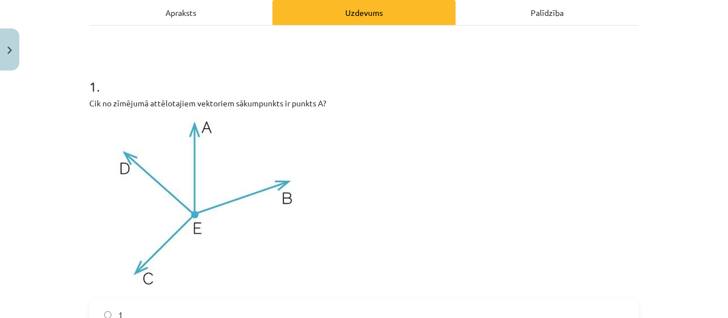
scroll to position [0, 0]
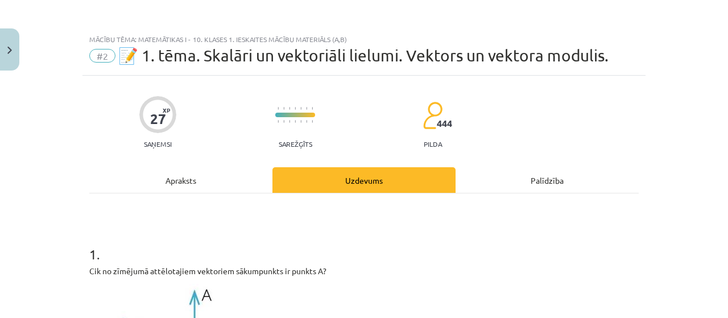
click at [177, 178] on div "Apraksts" at bounding box center [180, 180] width 183 height 26
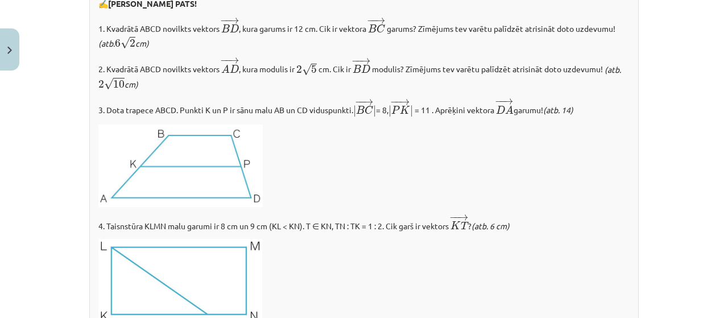
scroll to position [1450, 0]
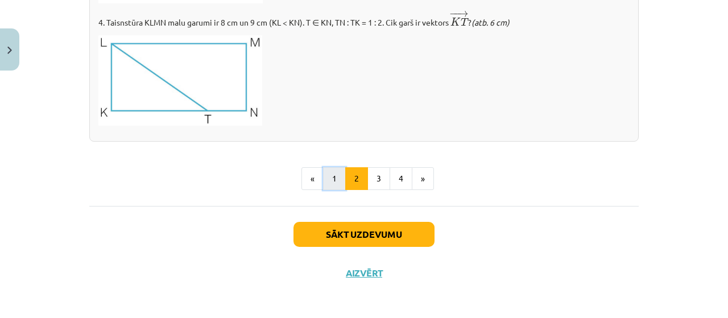
click at [331, 175] on button "1" at bounding box center [334, 178] width 23 height 23
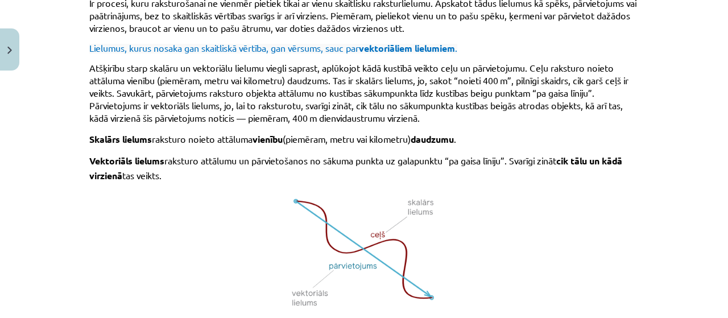
scroll to position [851, 0]
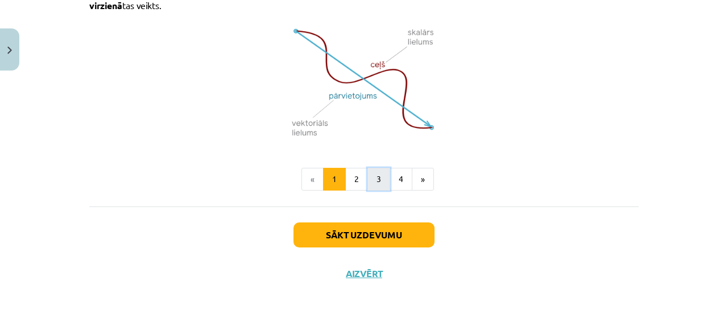
click at [374, 175] on button "3" at bounding box center [378, 179] width 23 height 23
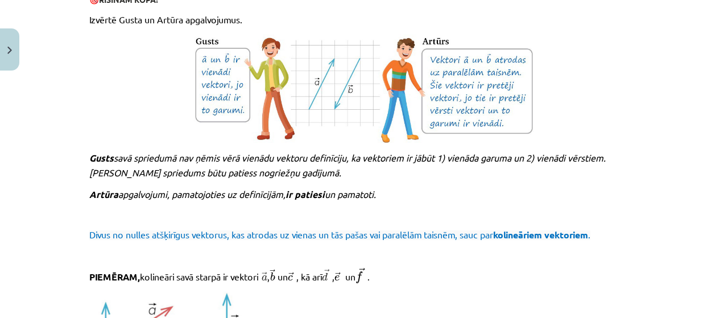
scroll to position [1336, 0]
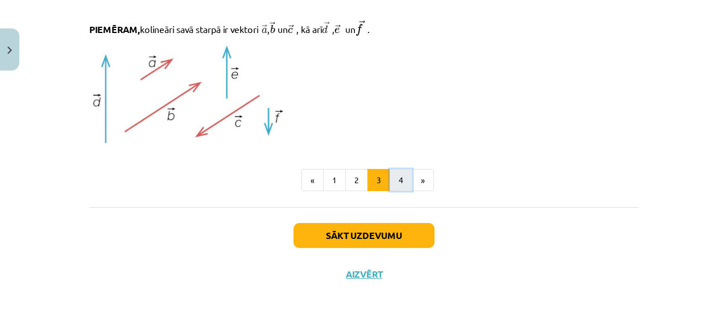
click at [389, 177] on button "4" at bounding box center [400, 180] width 23 height 23
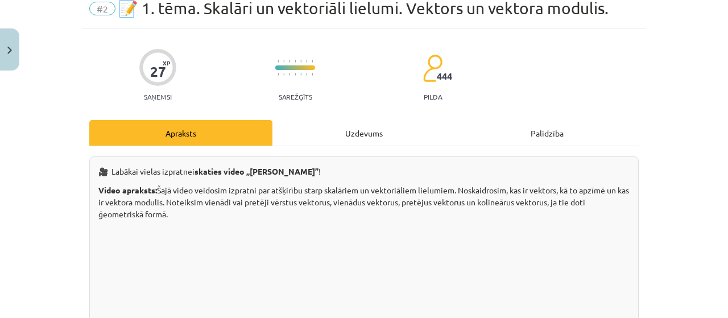
scroll to position [47, 0]
click at [339, 131] on div "Uzdevums" at bounding box center [363, 134] width 183 height 26
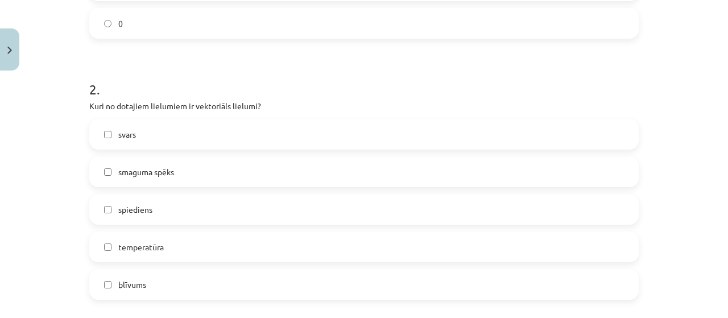
scroll to position [572, 0]
click at [168, 127] on label "svars" at bounding box center [363, 133] width 547 height 28
click at [184, 161] on label "smaguma spēks" at bounding box center [363, 171] width 547 height 28
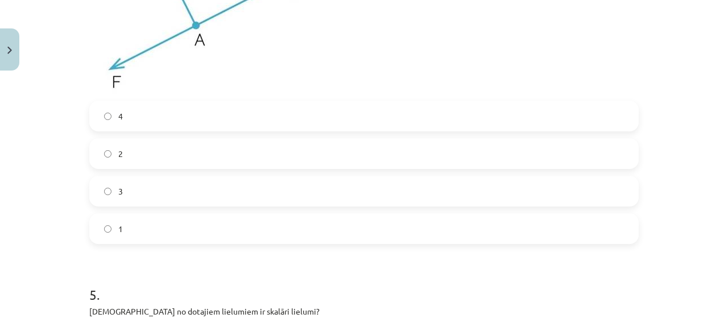
scroll to position [1535, 0]
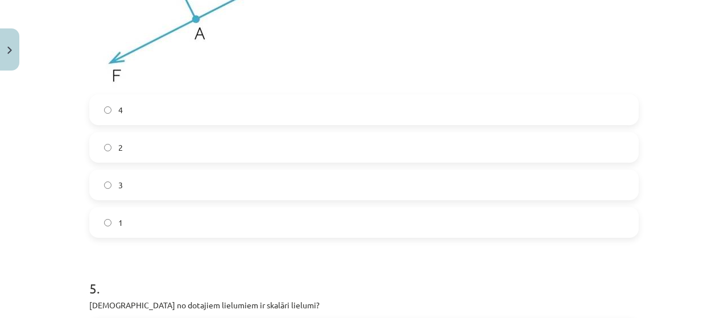
click at [378, 188] on label "3" at bounding box center [363, 185] width 547 height 28
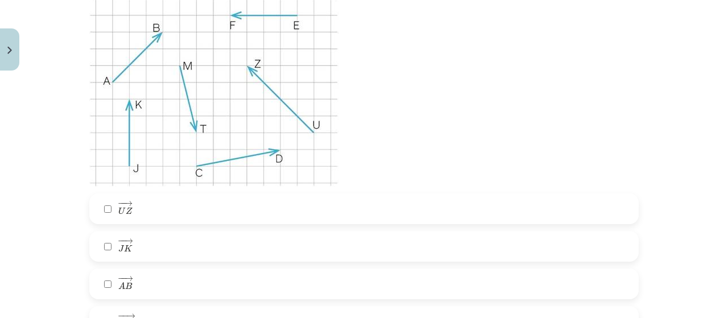
scroll to position [956, 0]
click at [365, 247] on label "− − → J K J K →" at bounding box center [363, 248] width 547 height 28
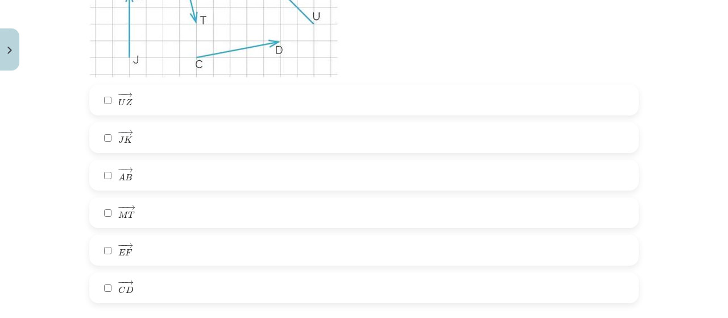
scroll to position [1073, 0]
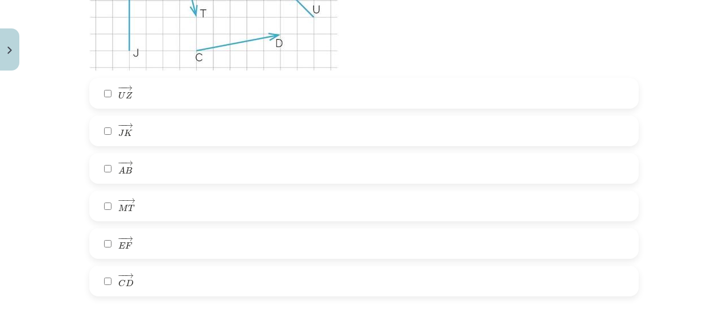
click at [277, 233] on label "− − → E F E F →" at bounding box center [363, 243] width 547 height 28
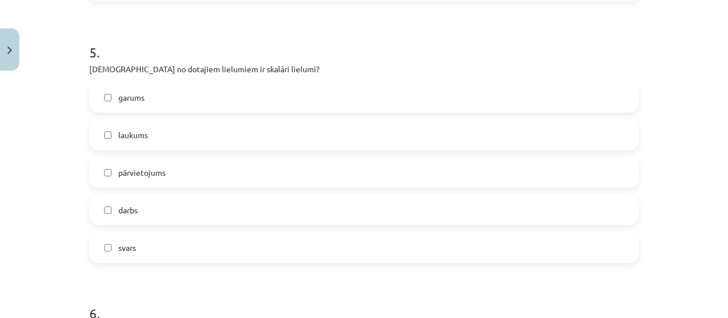
scroll to position [1772, 0]
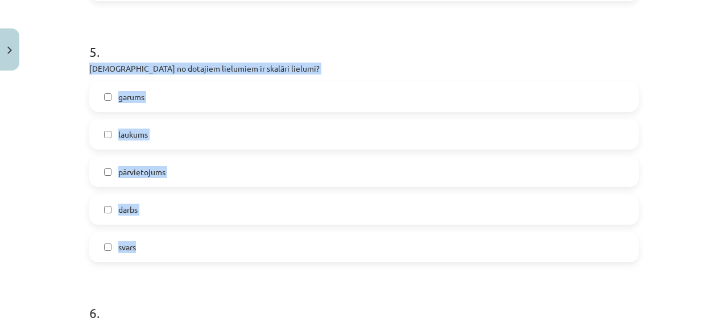
drag, startPoint x: 78, startPoint y: 67, endPoint x: 185, endPoint y: 254, distance: 215.2
copy div "Kuri no dotajiem lielumiem ir skalāri lielumi? garums laukums pārvietojums darb…"
click at [169, 101] on label "garums" at bounding box center [363, 96] width 547 height 28
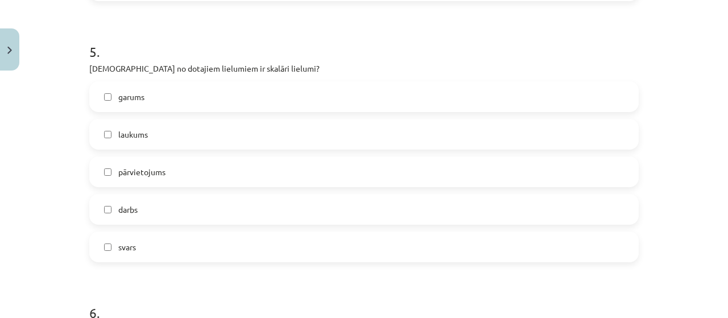
click at [177, 120] on label "laukums" at bounding box center [363, 134] width 547 height 28
click at [182, 210] on label "darbs" at bounding box center [363, 209] width 547 height 28
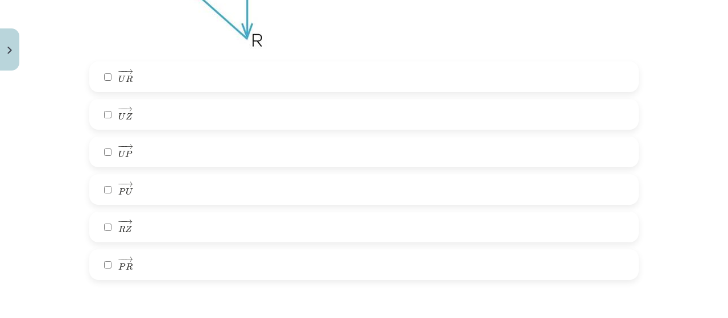
scroll to position [2189, 0]
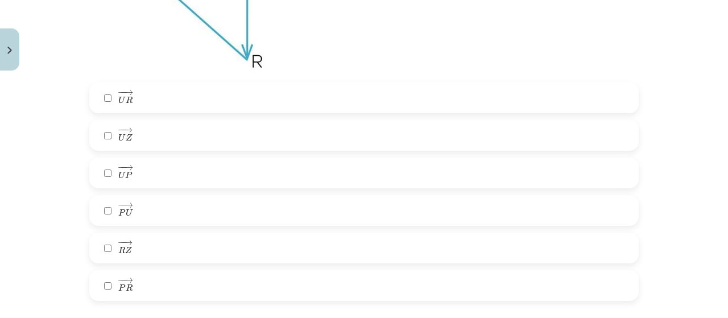
click at [173, 257] on label "− − → R Z R Z →" at bounding box center [363, 248] width 547 height 28
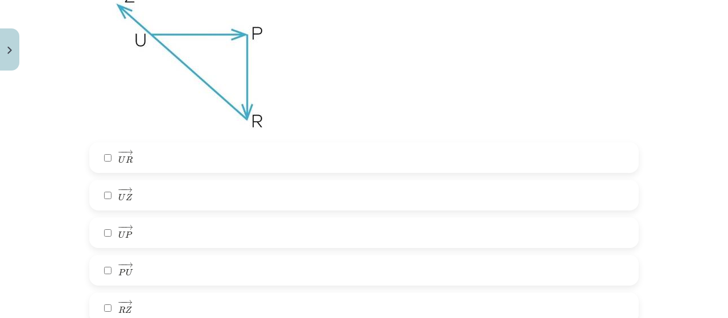
scroll to position [2126, 0]
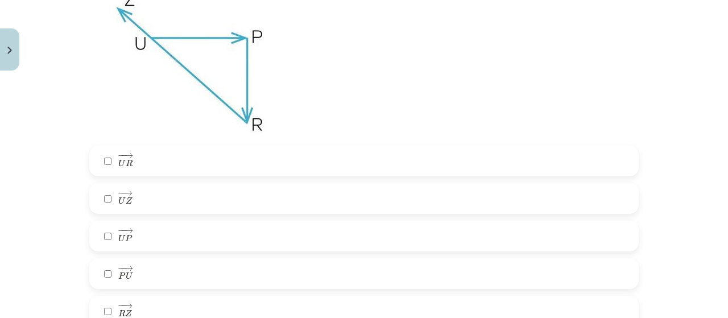
click at [152, 231] on label "− − → U P U P →" at bounding box center [363, 236] width 547 height 28
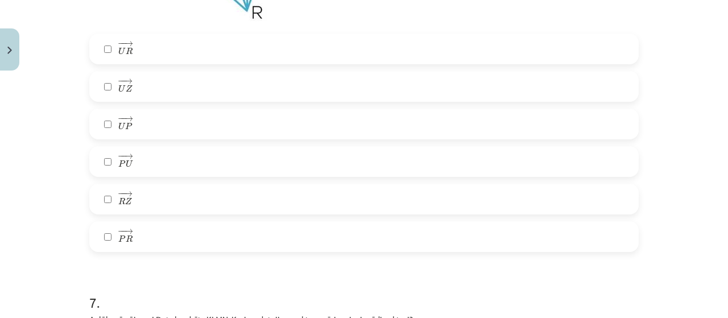
scroll to position [2239, 0]
click at [164, 228] on label "− − → P R P R →" at bounding box center [363, 236] width 547 height 28
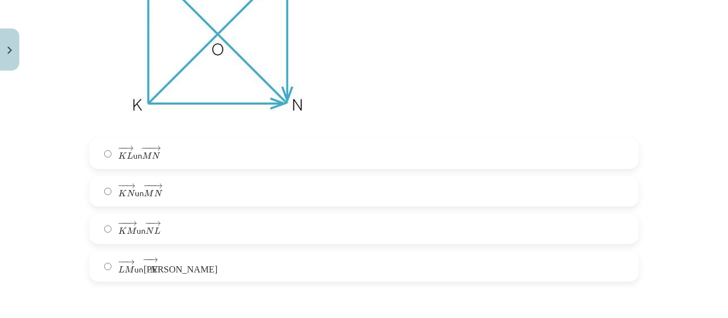
scroll to position [2626, 0]
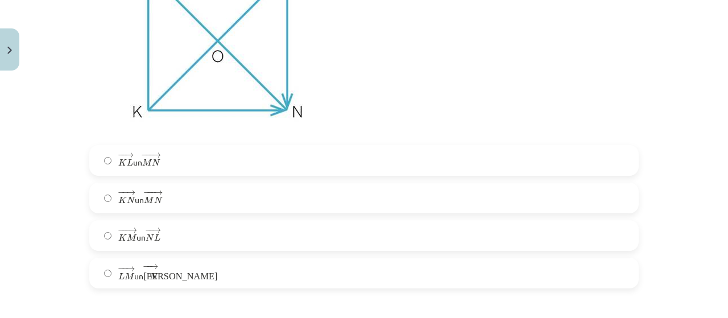
click at [296, 163] on label "− − → K L K L → un − −− → M N M N →" at bounding box center [363, 160] width 547 height 28
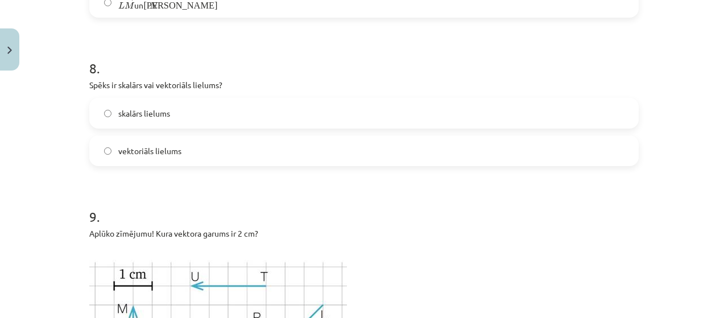
scroll to position [2897, 0]
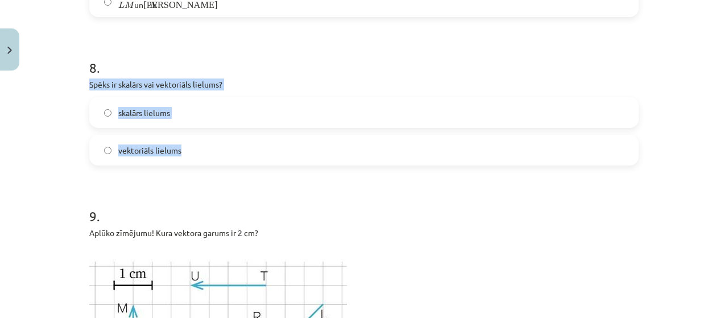
drag, startPoint x: 80, startPoint y: 80, endPoint x: 230, endPoint y: 159, distance: 169.4
copy div "Spēks ir skalārs vai vektoriāls lielums? skalārs lielums vektoriāls lielums"
click at [229, 104] on label "skalārs lielums" at bounding box center [363, 112] width 547 height 28
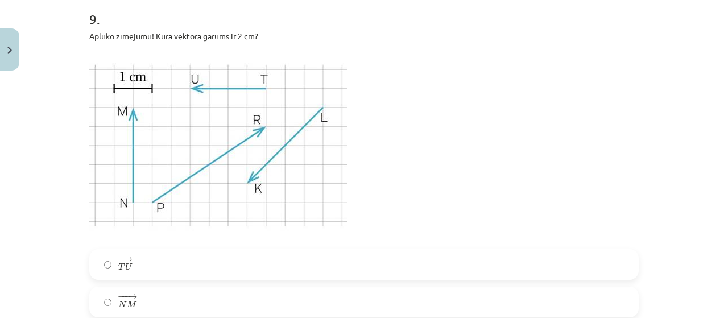
scroll to position [3094, 0]
click at [250, 275] on label "− − → T U T U →" at bounding box center [363, 264] width 547 height 28
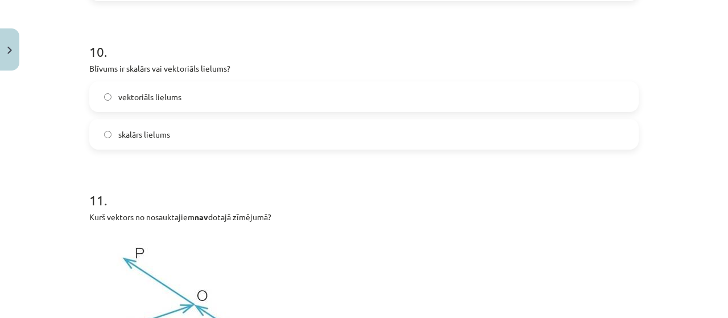
scroll to position [3486, 0]
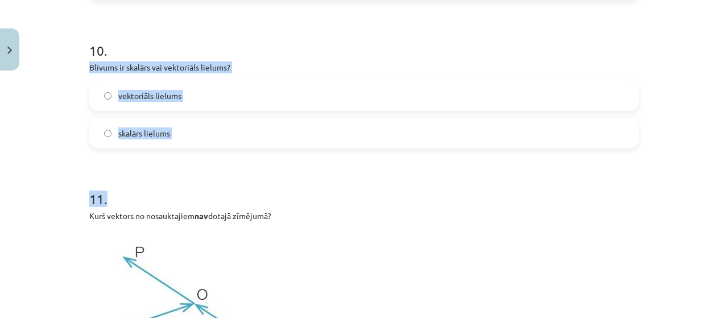
drag, startPoint x: 80, startPoint y: 67, endPoint x: 233, endPoint y: 156, distance: 177.9
drag, startPoint x: 81, startPoint y: 64, endPoint x: 192, endPoint y: 128, distance: 128.3
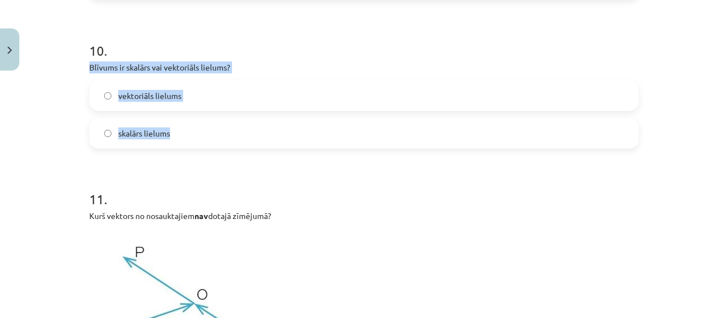
copy div "Blīvums ir skalārs vai vektoriāls lielums? vektoriāls lielums skalārs lielums"
click at [200, 129] on label "skalārs lielums" at bounding box center [363, 133] width 547 height 28
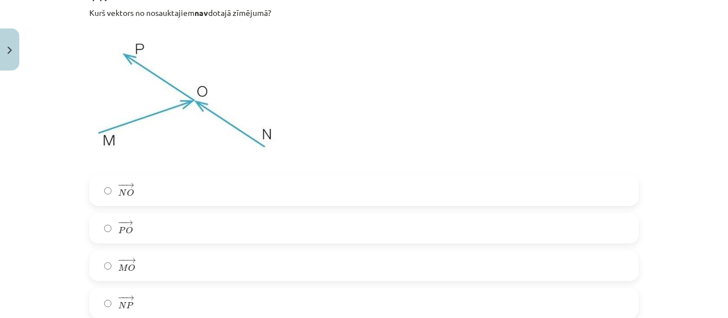
scroll to position [3690, 0]
click at [322, 212] on label "− − → P O P O →" at bounding box center [363, 226] width 547 height 28
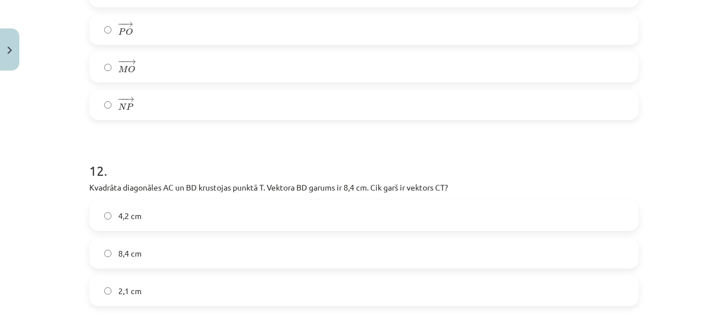
scroll to position [4006, 0]
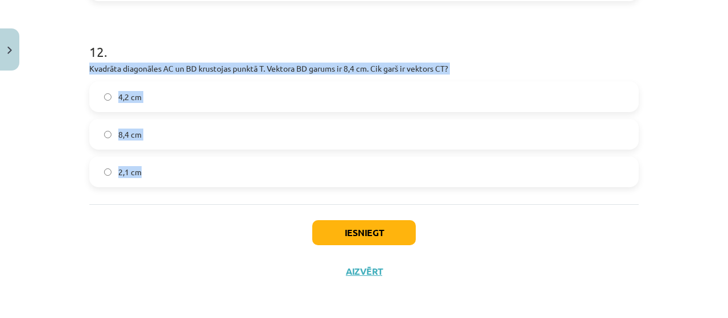
drag, startPoint x: 81, startPoint y: 67, endPoint x: 259, endPoint y: 169, distance: 205.3
copy div "Kvadrāta diagonāles AC un BD krustojas punktā T. Vektora ﻿BD﻿ garums ir 8,4 cm.…"
click at [190, 99] on label "4,2 cm" at bounding box center [363, 96] width 547 height 28
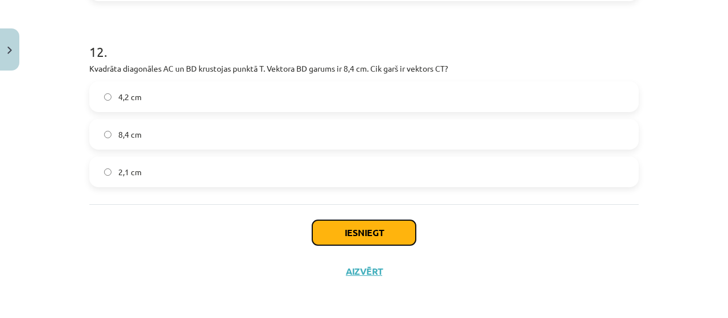
click at [383, 227] on button "Iesniegt" at bounding box center [363, 232] width 103 height 25
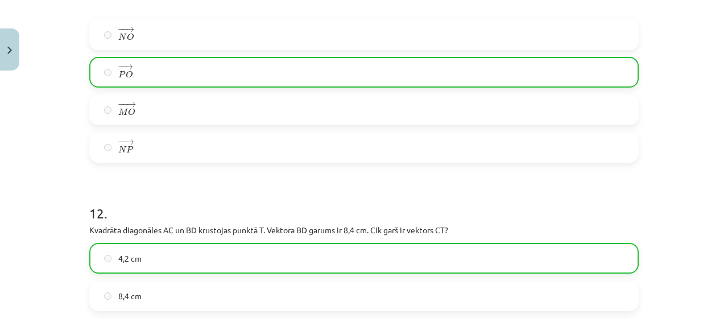
scroll to position [4042, 0]
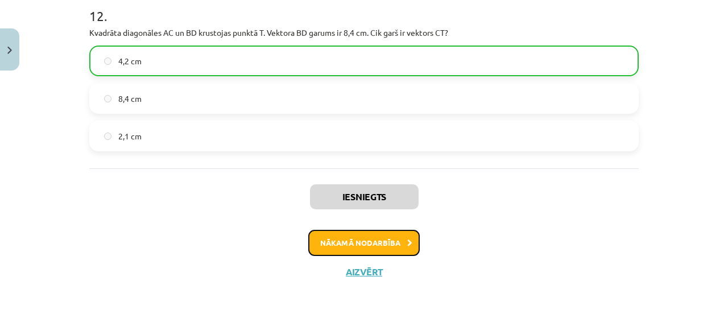
click at [379, 239] on button "Nākamā nodarbība" at bounding box center [363, 243] width 111 height 26
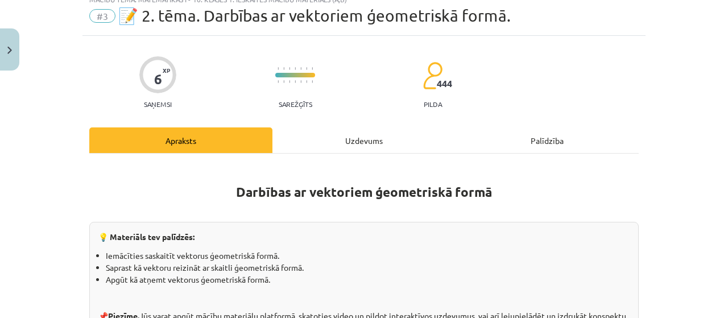
scroll to position [28, 0]
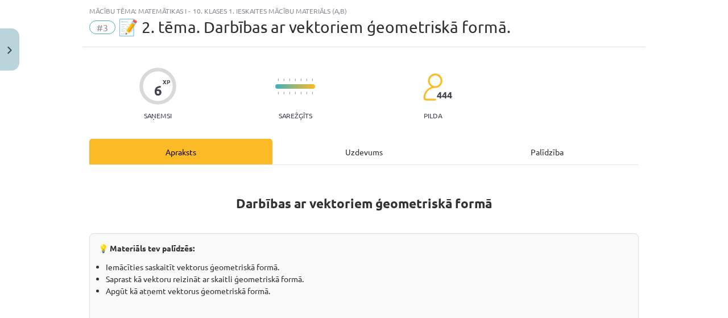
click at [348, 148] on div "Uzdevums" at bounding box center [363, 152] width 183 height 26
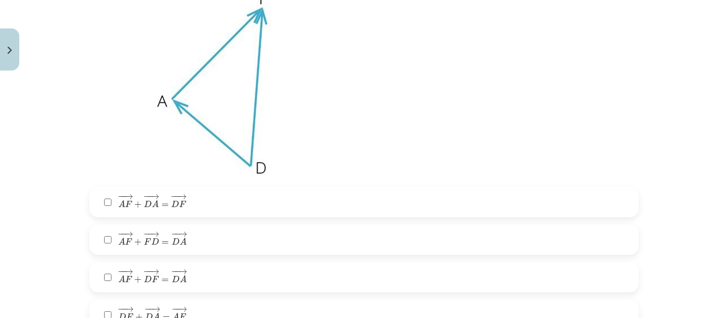
scroll to position [273, 0]
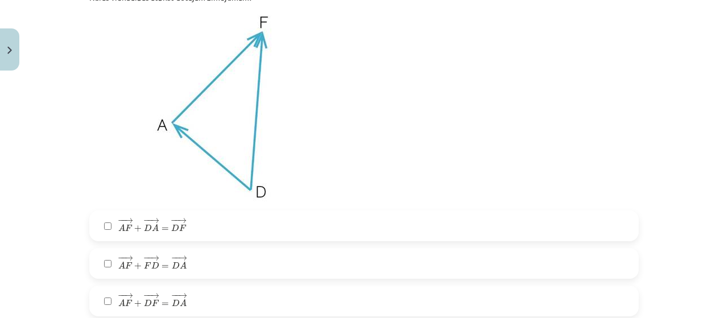
click at [296, 229] on label "− − → A F + − − → D A = − − → D F A F → + D A → = D F →" at bounding box center [363, 226] width 547 height 28
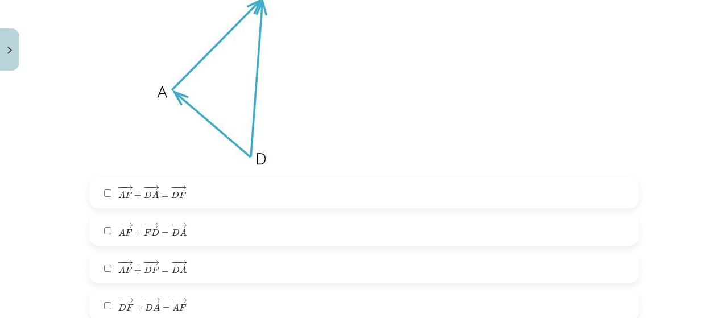
scroll to position [307, 0]
click at [272, 296] on label "− − → D F + − − → D A = − − → A F D F → + D A → = A F →" at bounding box center [363, 305] width 547 height 28
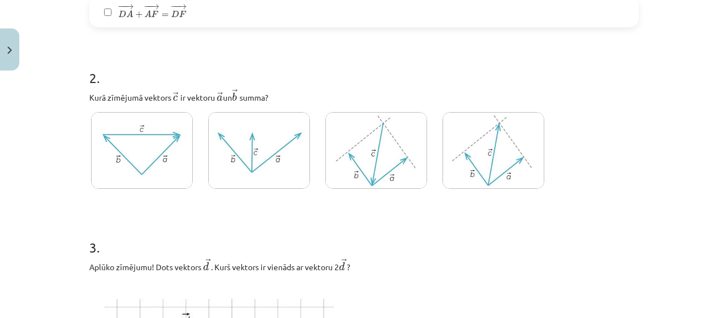
scroll to position [641, 0]
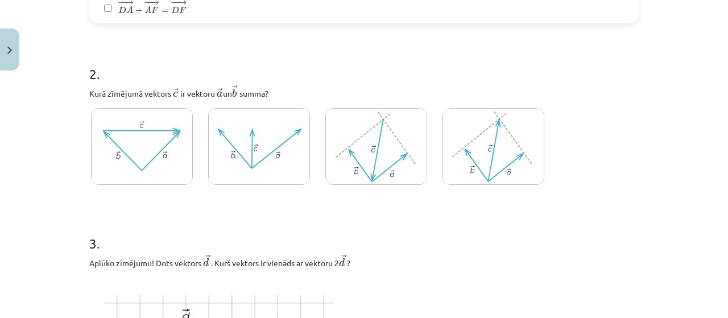
click at [159, 146] on img at bounding box center [142, 146] width 102 height 77
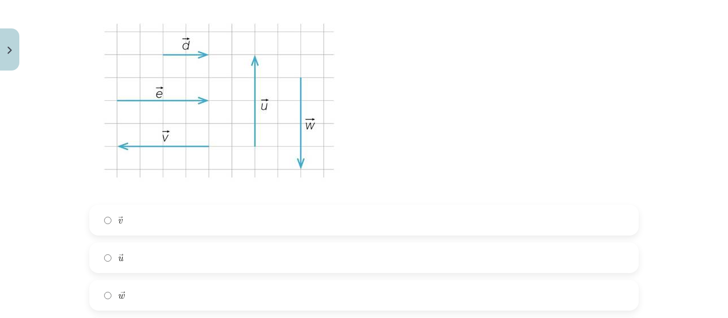
scroll to position [919, 0]
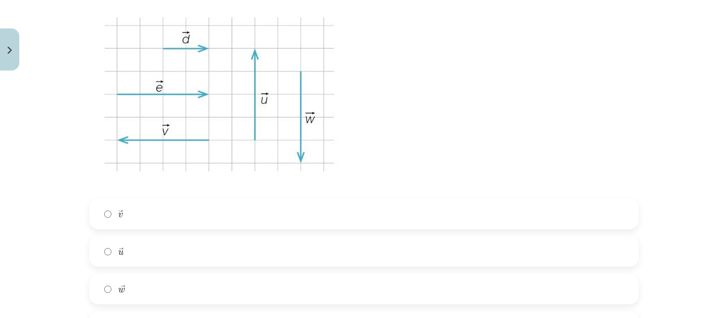
click at [314, 217] on label "→ v v →" at bounding box center [363, 214] width 547 height 28
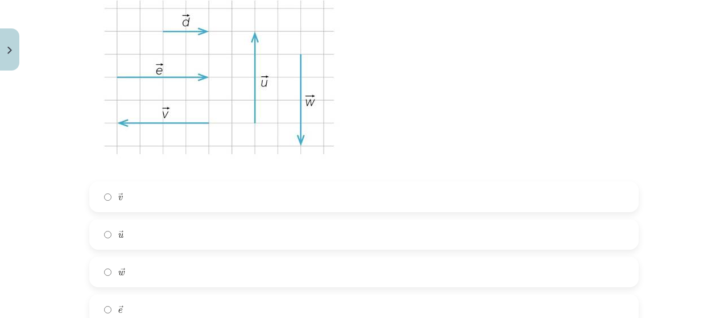
scroll to position [937, 0]
click at [278, 299] on label "→ e e →" at bounding box center [363, 308] width 547 height 28
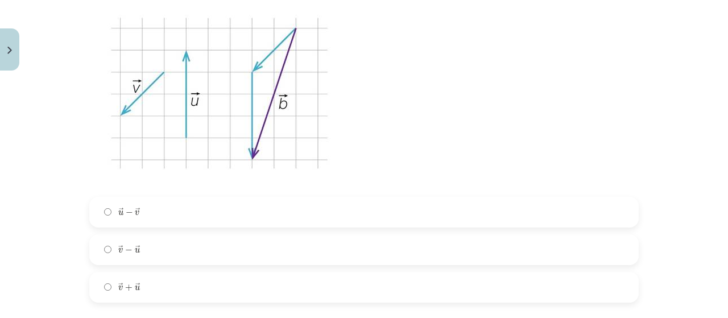
scroll to position [1352, 0]
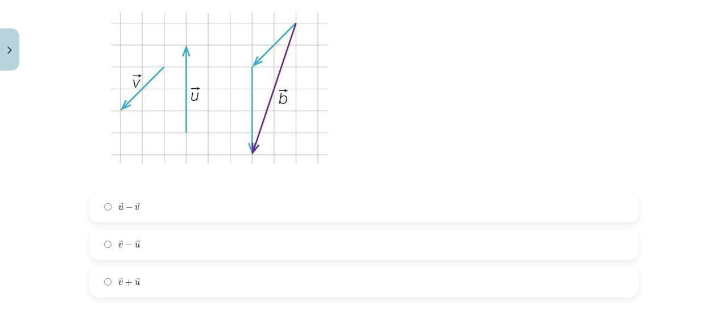
click at [227, 240] on label "→ v − → u v → − u →" at bounding box center [363, 244] width 547 height 28
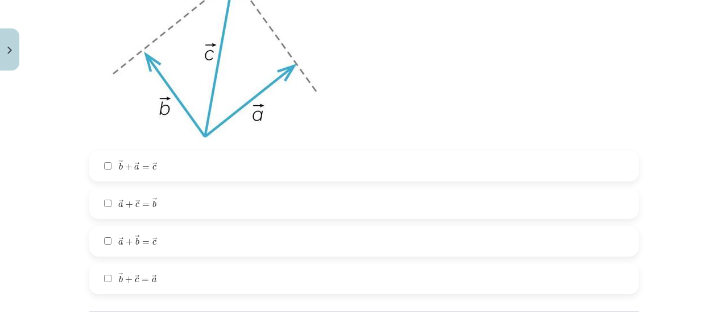
scroll to position [1780, 0]
drag, startPoint x: 227, startPoint y: 240, endPoint x: 183, endPoint y: 165, distance: 87.2
click at [183, 165] on div "→ b + → a = → c b → + a → = c → → a + → c = → b a → + c → = b → → a + → b = → c…" at bounding box center [363, 221] width 549 height 143
click at [183, 165] on label "→ b + → a = → c b → + a → = c →" at bounding box center [363, 165] width 547 height 28
click at [167, 234] on label "→ a + → b = → c a → + b → = c →" at bounding box center [363, 240] width 547 height 28
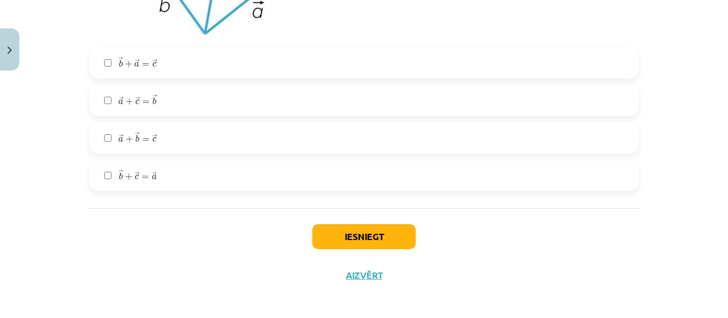
scroll to position [1888, 0]
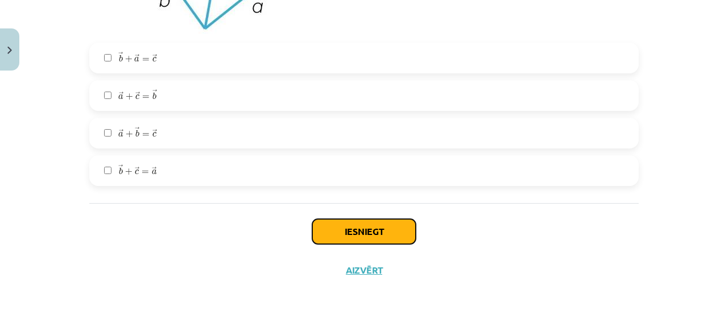
click at [343, 222] on button "Iesniegt" at bounding box center [363, 231] width 103 height 25
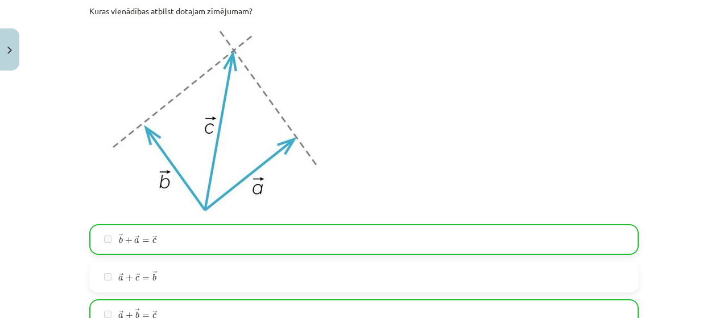
scroll to position [1923, 0]
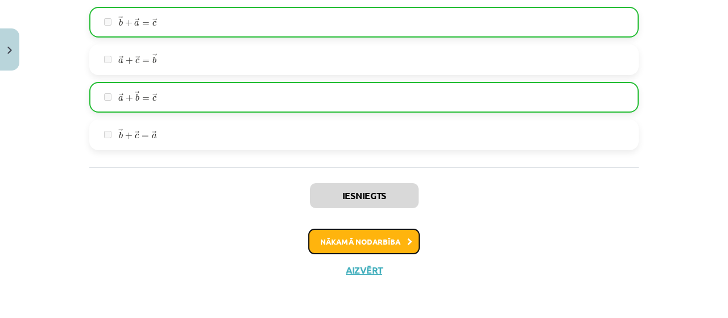
click at [327, 243] on button "Nākamā nodarbība" at bounding box center [363, 242] width 111 height 26
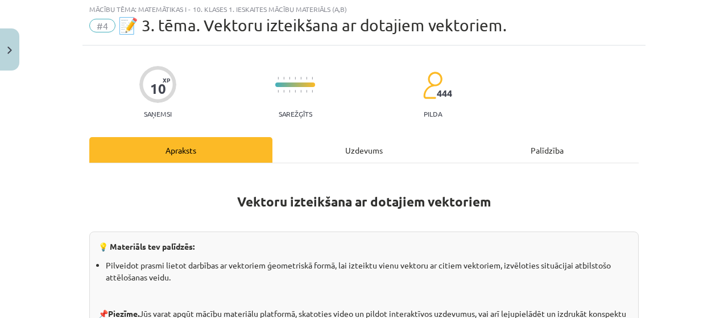
scroll to position [28, 0]
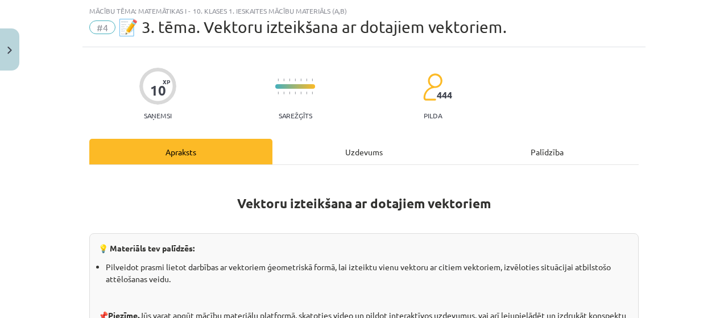
click at [346, 150] on div "Uzdevums" at bounding box center [363, 152] width 183 height 26
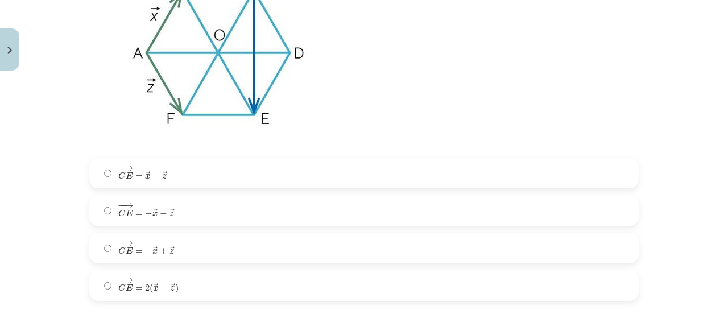
scroll to position [1229, 0]
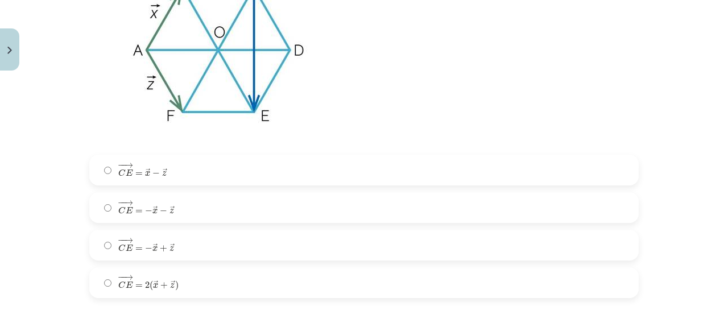
click at [424, 168] on label "− − → C E = → x − → z C E → = x → − z →" at bounding box center [363, 170] width 547 height 28
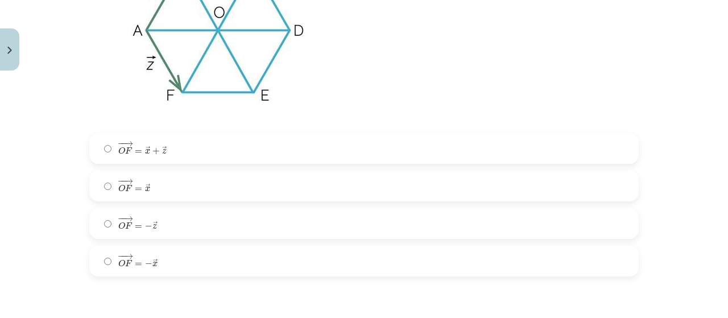
scroll to position [1681, 0]
click at [390, 267] on label "− − → O F = − → x O F → = − x →" at bounding box center [363, 261] width 547 height 28
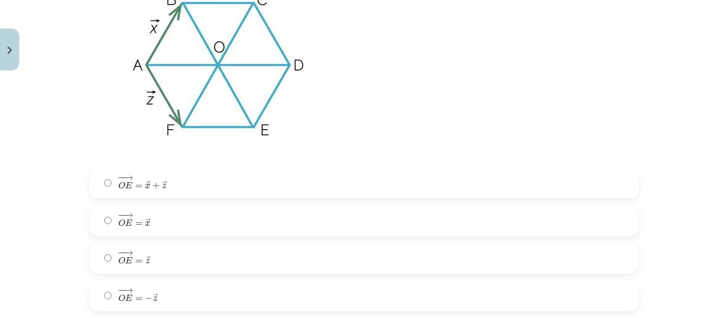
scroll to position [2096, 0]
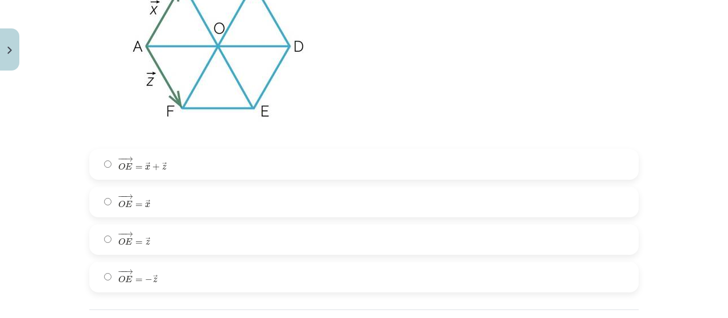
click at [341, 195] on label "− − → O E = → x O E → = x →" at bounding box center [363, 202] width 547 height 28
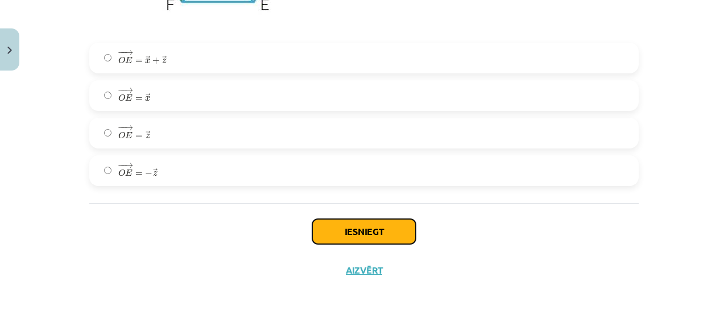
click at [355, 237] on button "Iesniegt" at bounding box center [363, 231] width 103 height 25
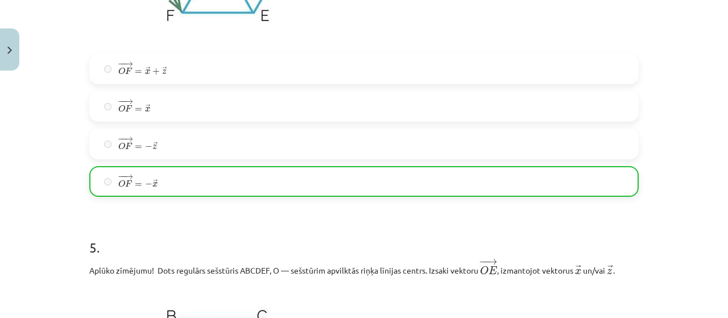
scroll to position [2240, 0]
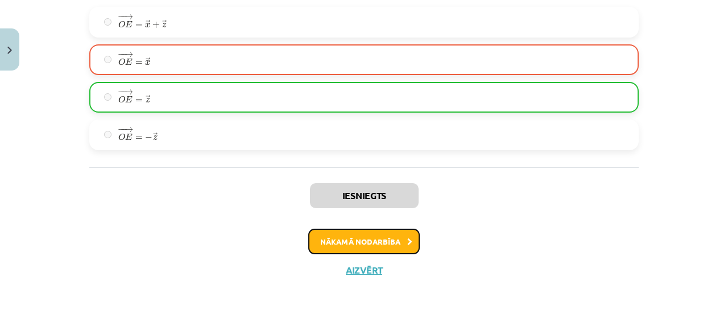
click at [355, 237] on button "Nākamā nodarbība" at bounding box center [363, 242] width 111 height 26
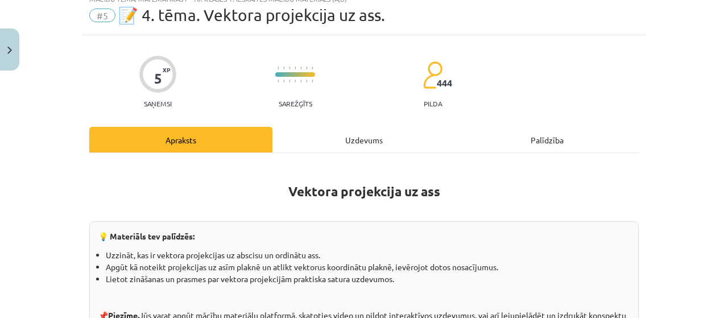
scroll to position [28, 0]
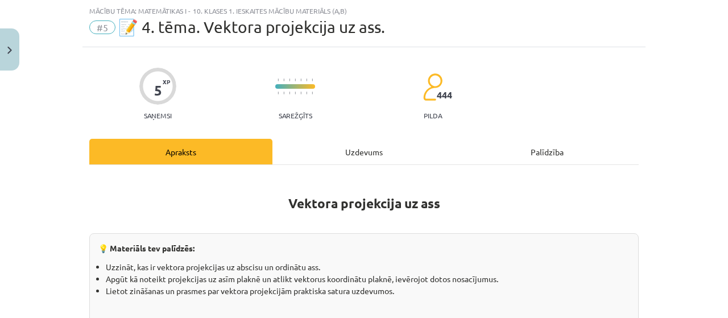
click at [340, 153] on div "Uzdevums" at bounding box center [363, 152] width 183 height 26
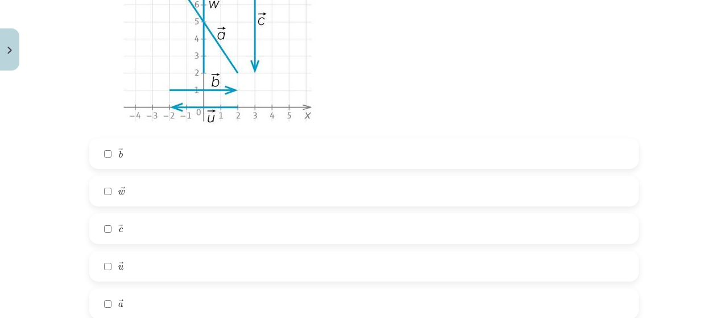
scroll to position [385, 0]
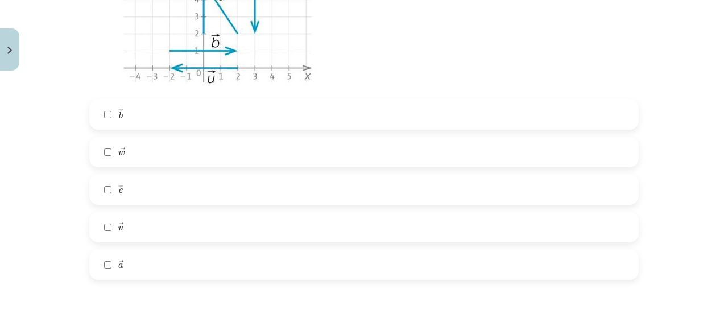
click at [301, 140] on label "→ w w →" at bounding box center [363, 152] width 547 height 28
click at [281, 217] on label "→ u u →" at bounding box center [363, 227] width 547 height 28
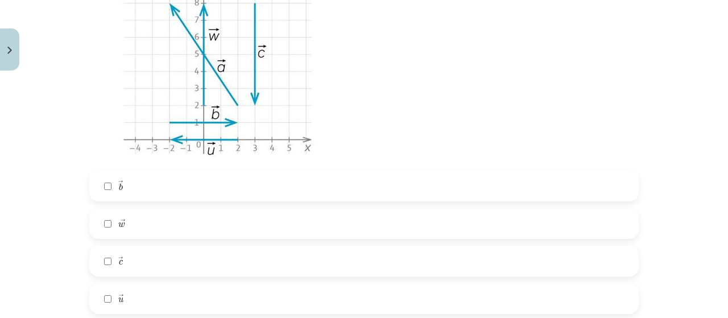
scroll to position [314, 0]
click at [268, 296] on label "→ u u →" at bounding box center [363, 297] width 547 height 28
click at [175, 180] on label "→ b b →" at bounding box center [363, 185] width 547 height 28
click at [184, 229] on label "→ w w →" at bounding box center [363, 222] width 547 height 28
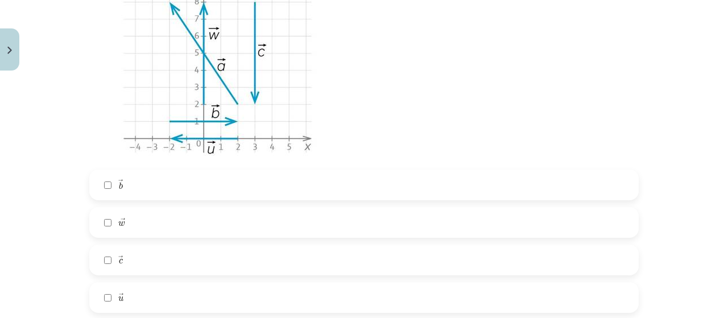
click at [189, 256] on label "→ c c →" at bounding box center [363, 260] width 547 height 28
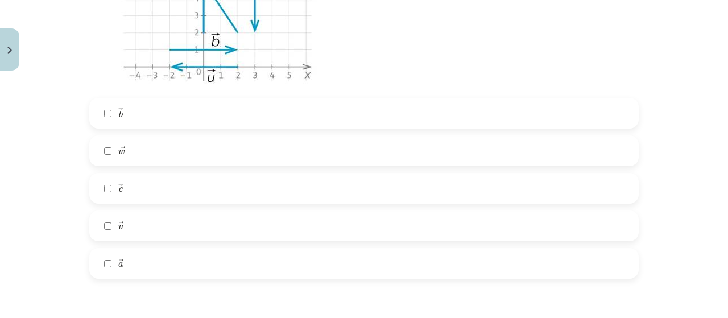
click at [189, 256] on label "→ a a →" at bounding box center [363, 263] width 547 height 28
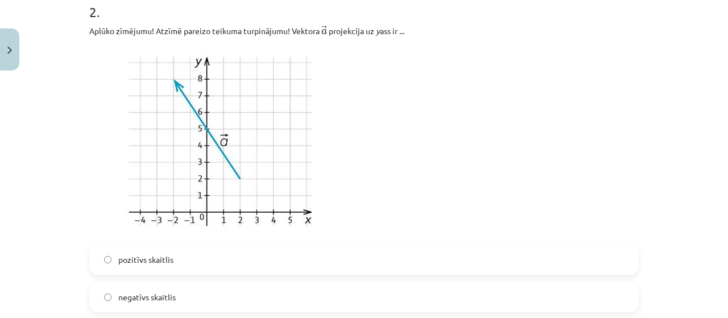
scroll to position [703, 0]
click at [204, 286] on label "negatīvs skaitlis" at bounding box center [363, 297] width 547 height 28
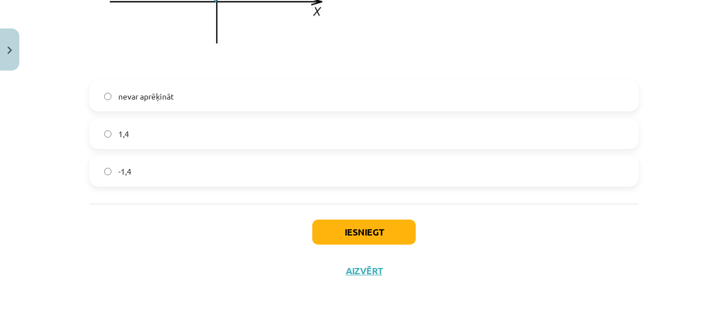
scroll to position [1311, 0]
click at [301, 170] on label "-1,4" at bounding box center [363, 171] width 547 height 28
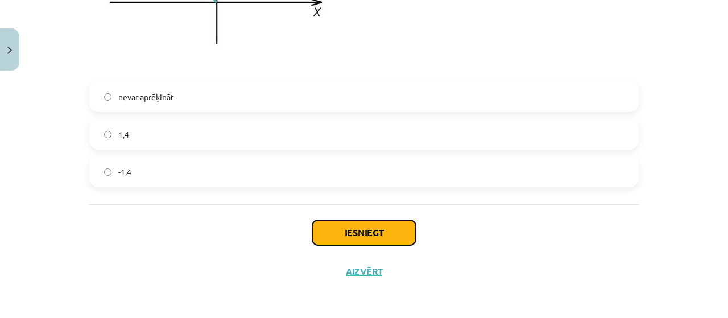
click at [373, 227] on button "Iesniegt" at bounding box center [363, 232] width 103 height 25
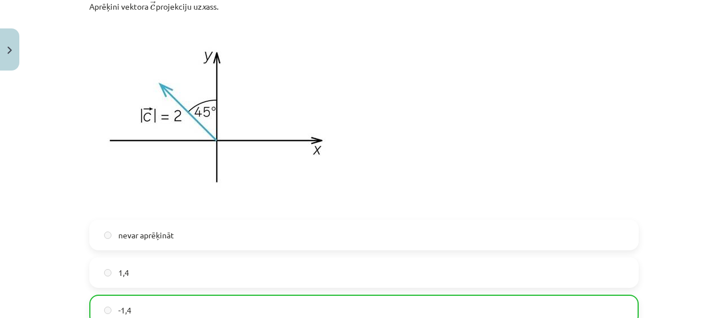
scroll to position [1346, 0]
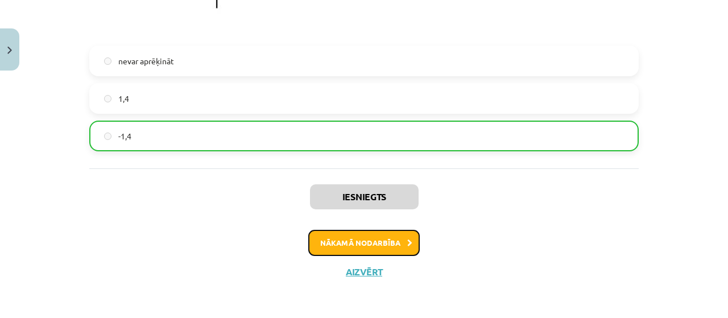
click at [374, 248] on button "Nākamā nodarbība" at bounding box center [363, 243] width 111 height 26
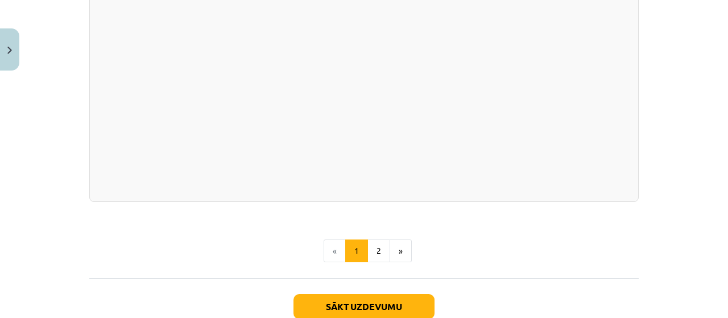
scroll to position [1284, 0]
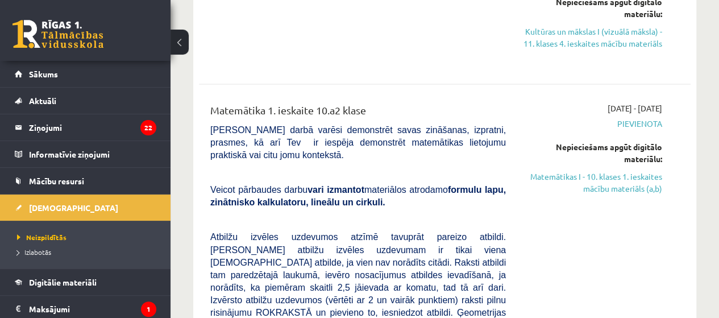
scroll to position [831, 0]
